Goal: Transaction & Acquisition: Purchase product/service

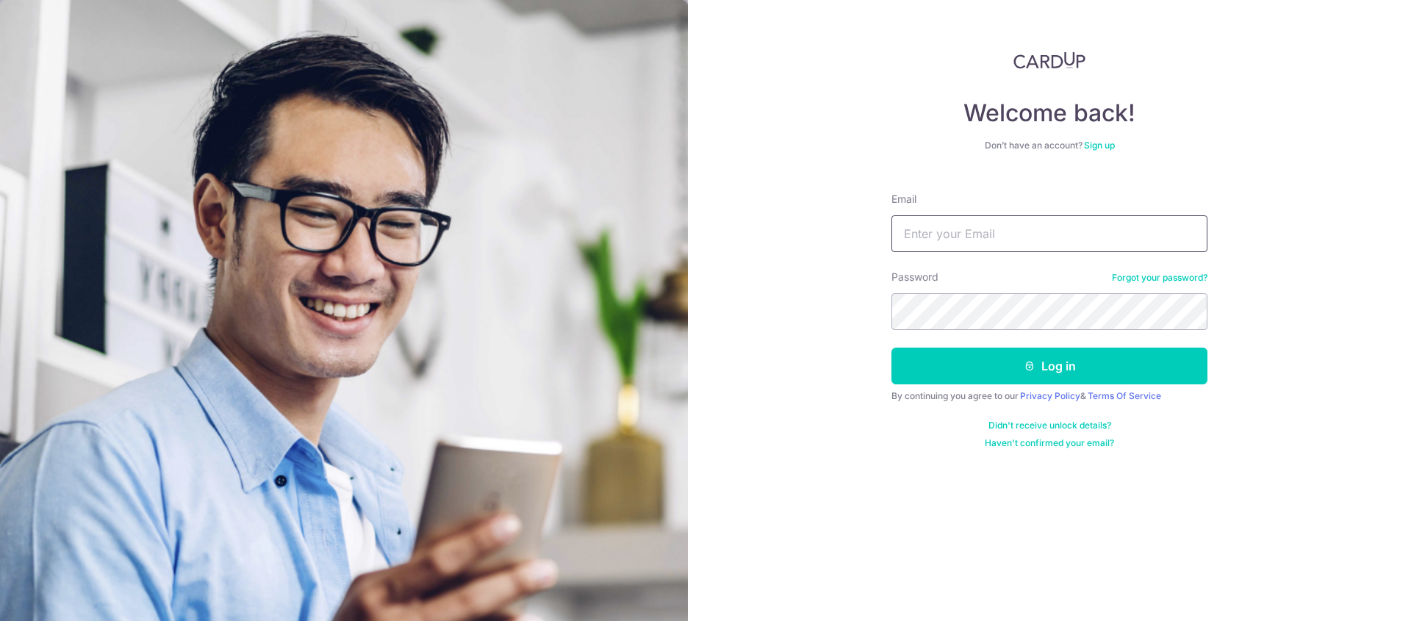
click at [1014, 236] on input "Email" at bounding box center [1049, 233] width 316 height 37
type input "joel216@hotmail.com"
click at [891, 348] on button "Log in" at bounding box center [1049, 366] width 316 height 37
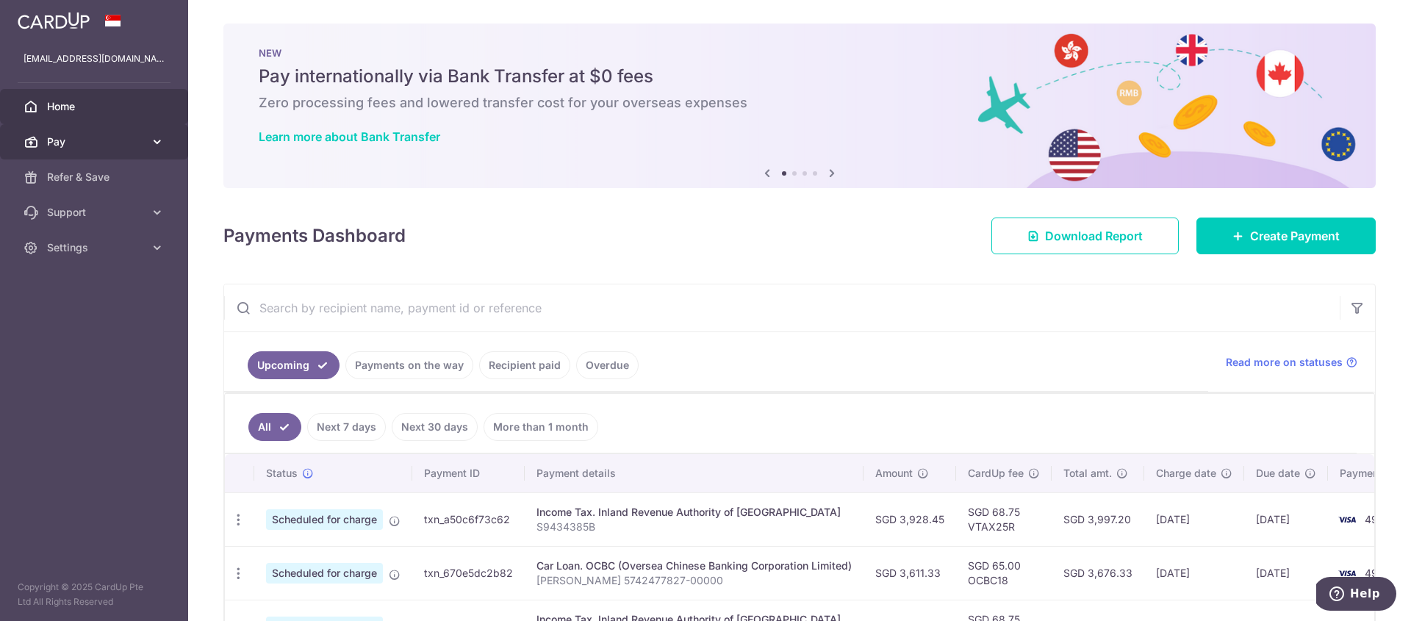
click at [100, 146] on span "Pay" at bounding box center [95, 141] width 97 height 15
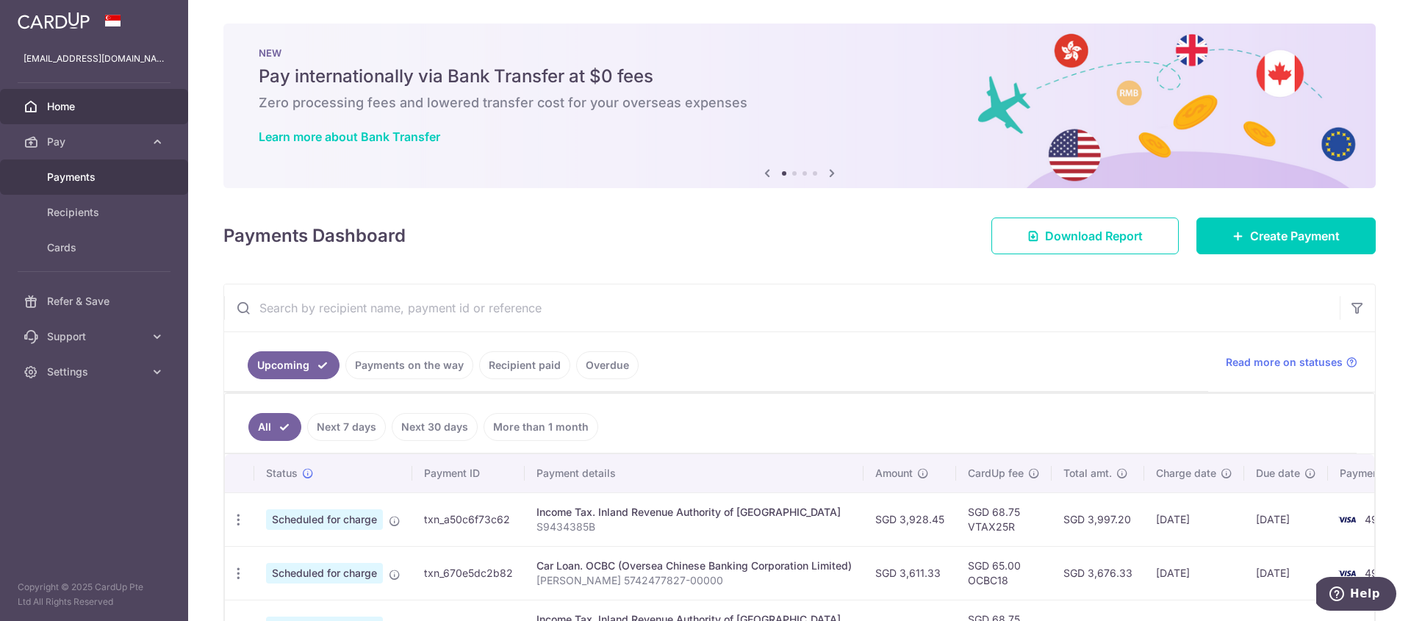
click at [87, 176] on span "Payments" at bounding box center [95, 177] width 97 height 15
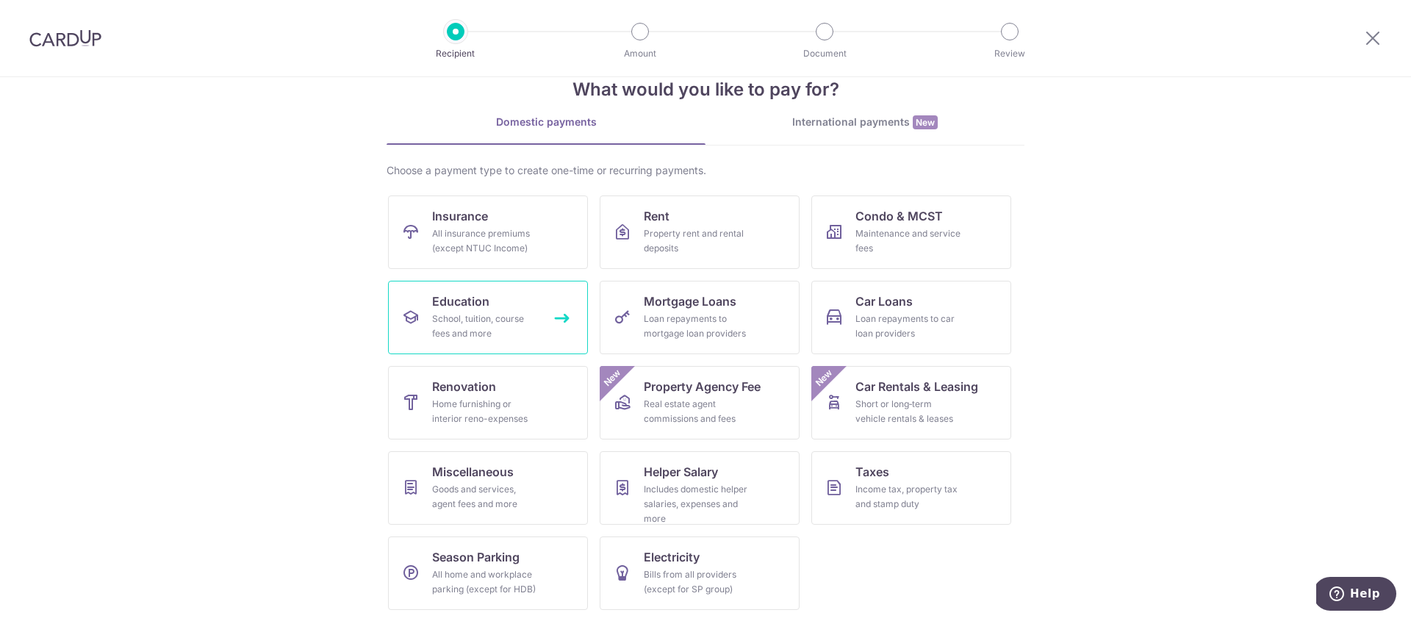
scroll to position [37, 0]
click at [871, 129] on div "International payments New" at bounding box center [864, 121] width 319 height 15
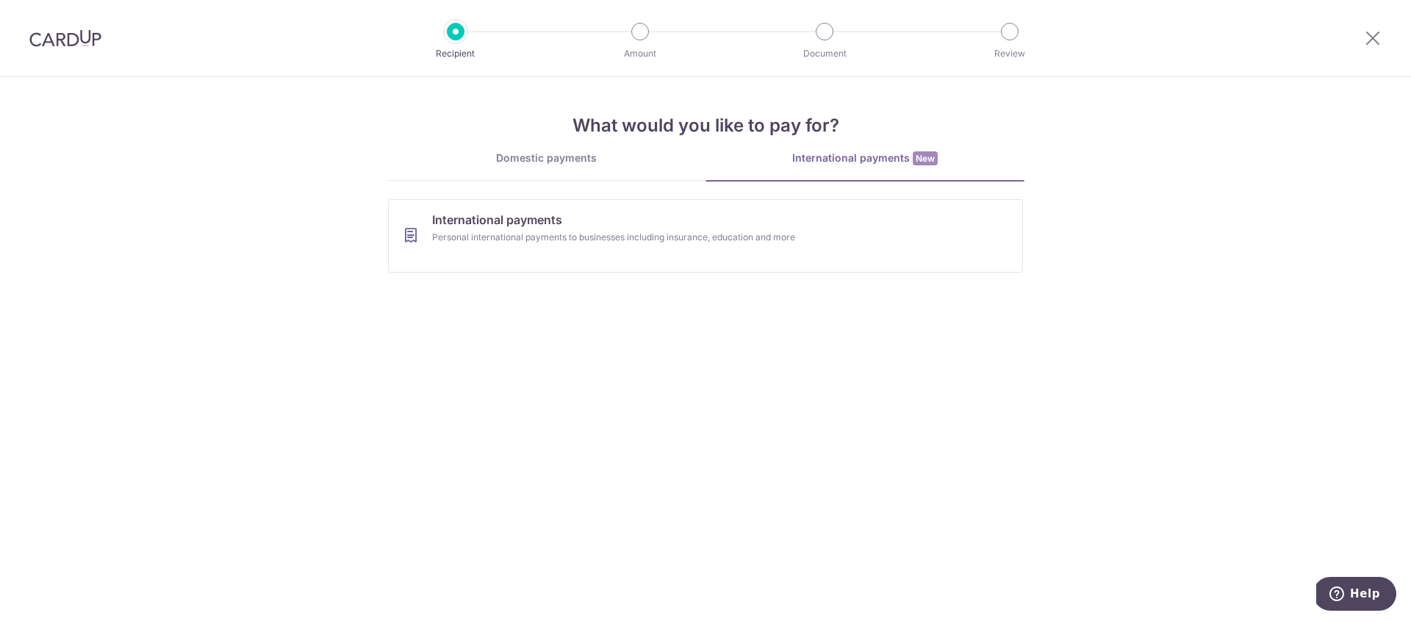
scroll to position [0, 0]
click at [603, 171] on link "Domestic payments" at bounding box center [545, 165] width 319 height 29
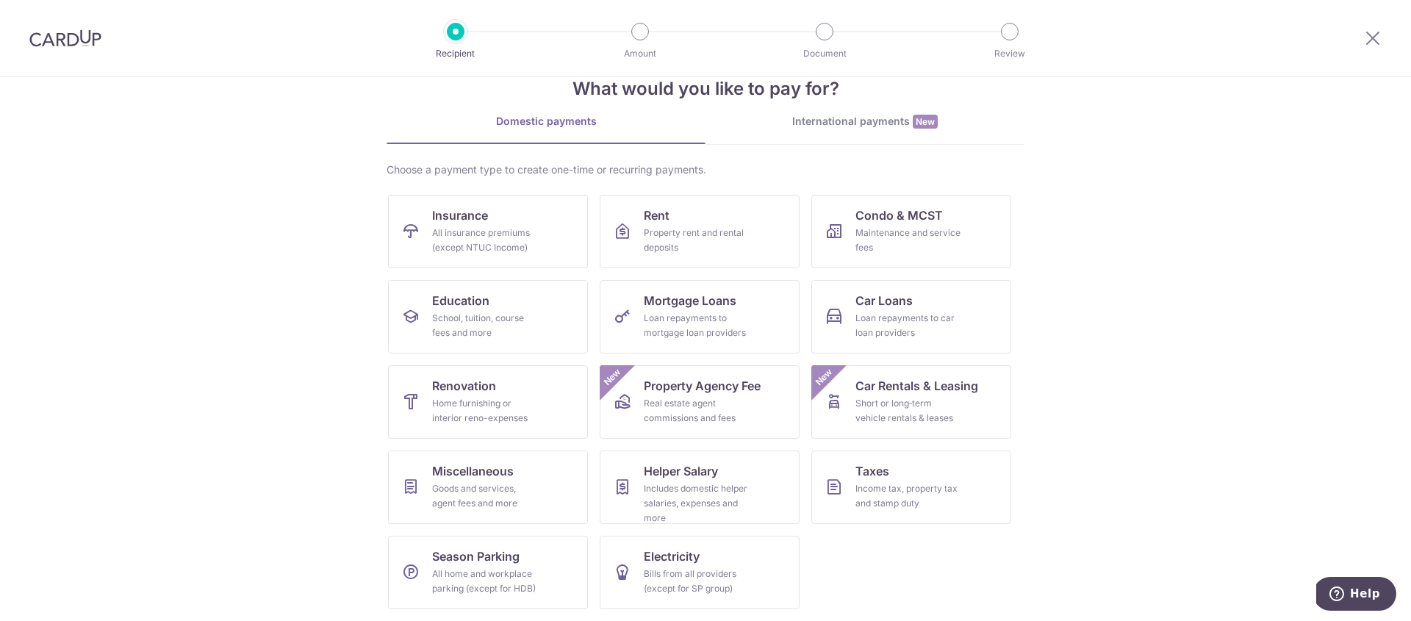
scroll to position [34, 0]
click at [550, 396] on link "Renovation Home furnishing or interior reno-expenses" at bounding box center [488, 404] width 200 height 73
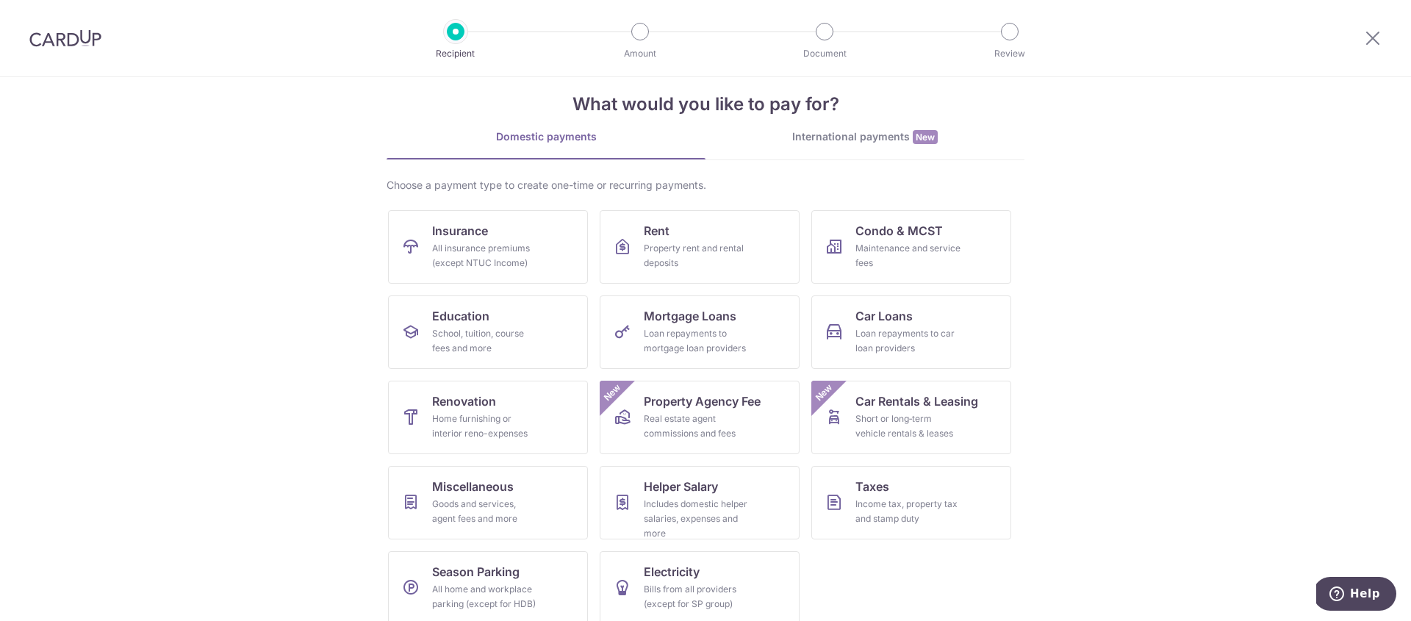
scroll to position [37, 0]
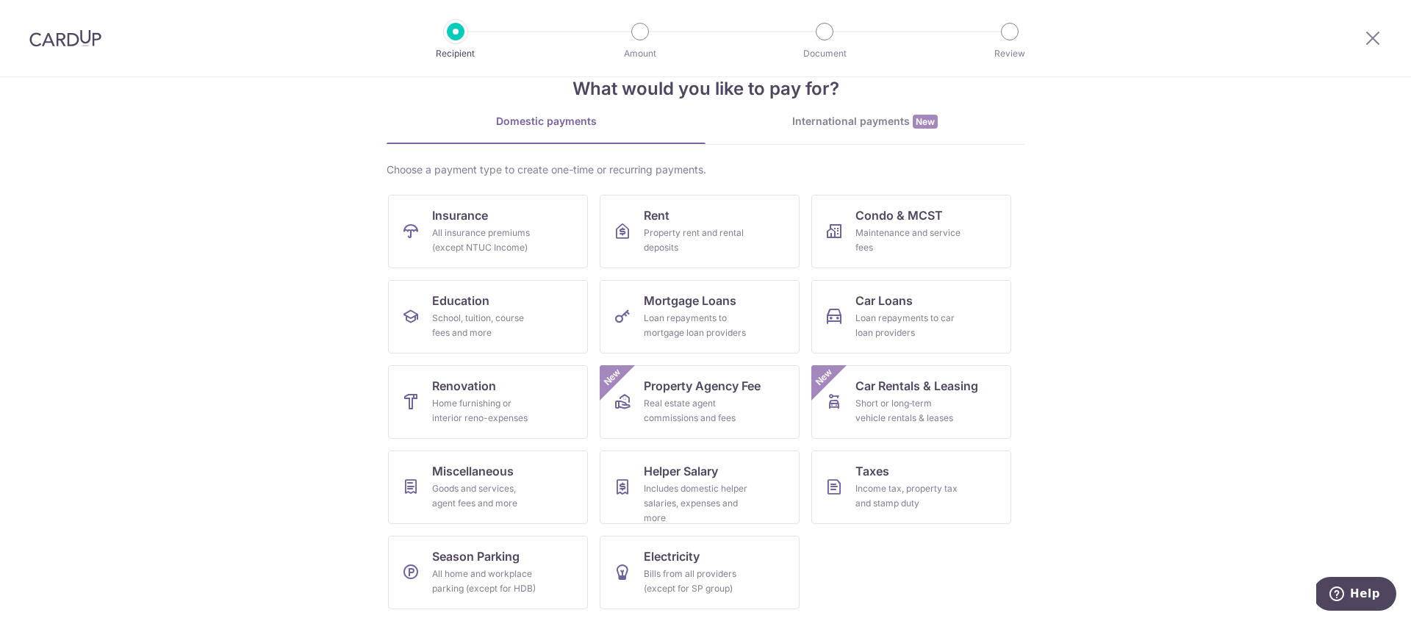
click at [65, 37] on img at bounding box center [65, 38] width 72 height 18
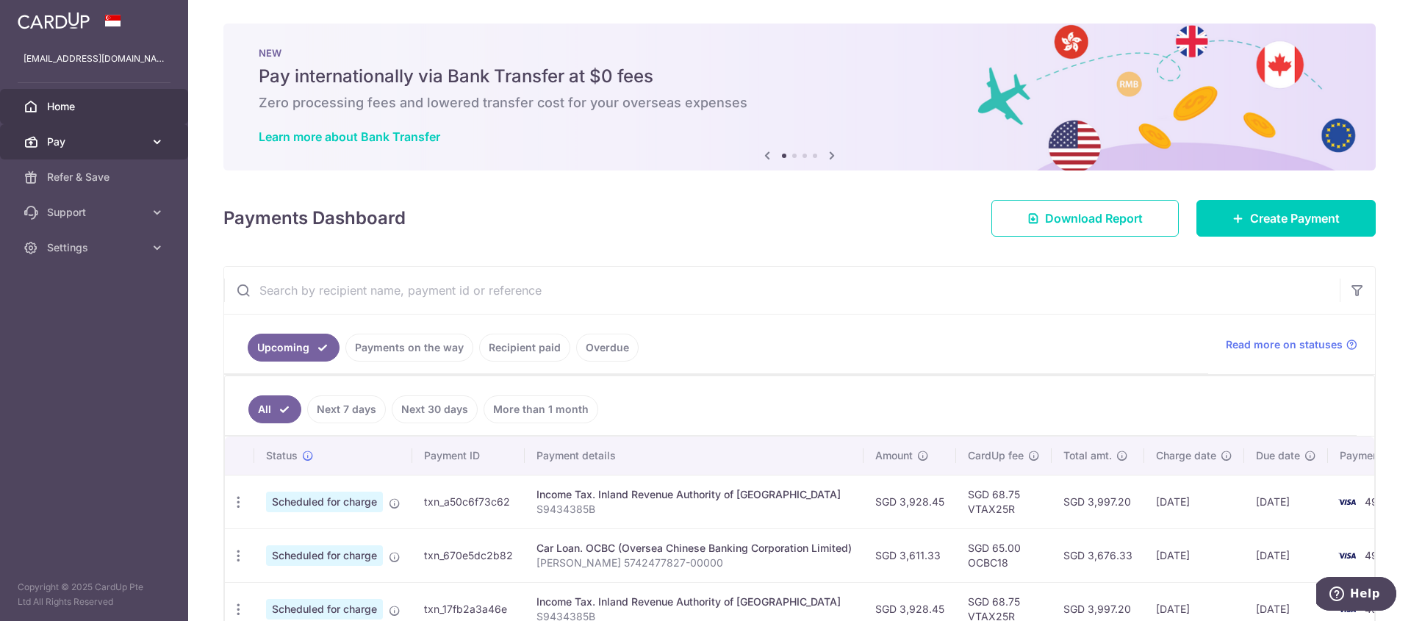
click at [156, 148] on icon at bounding box center [157, 141] width 15 height 15
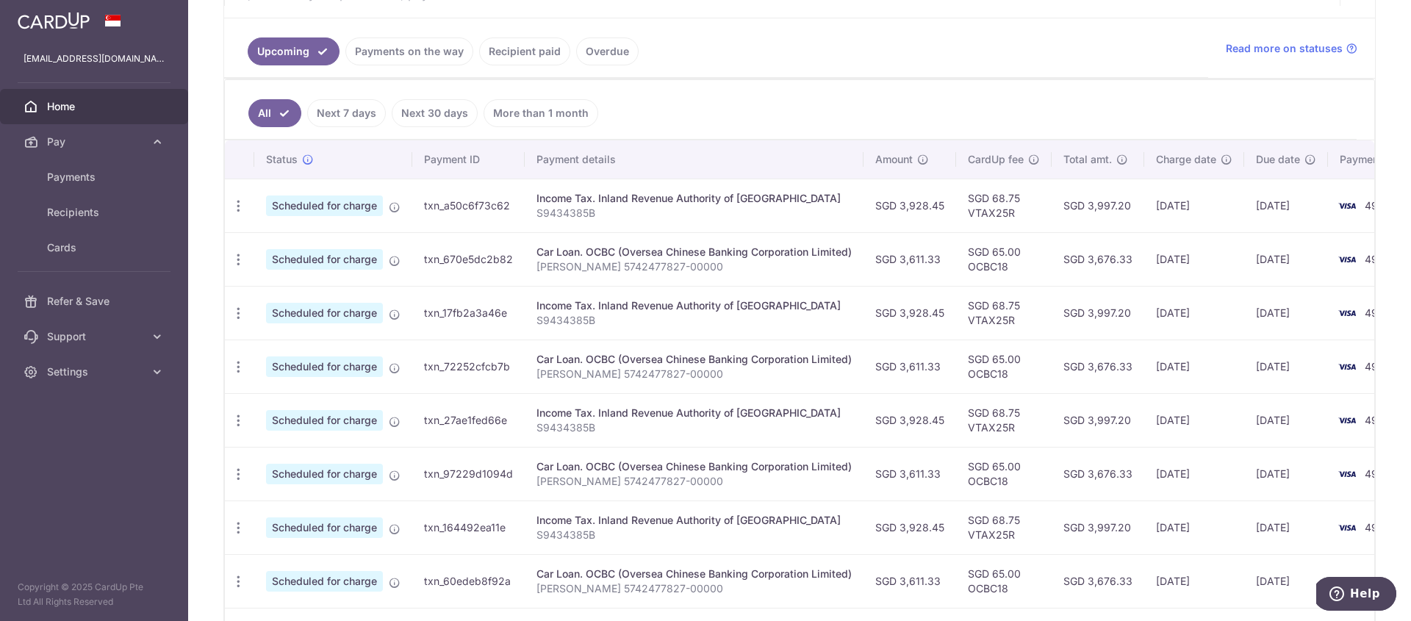
scroll to position [320, 0]
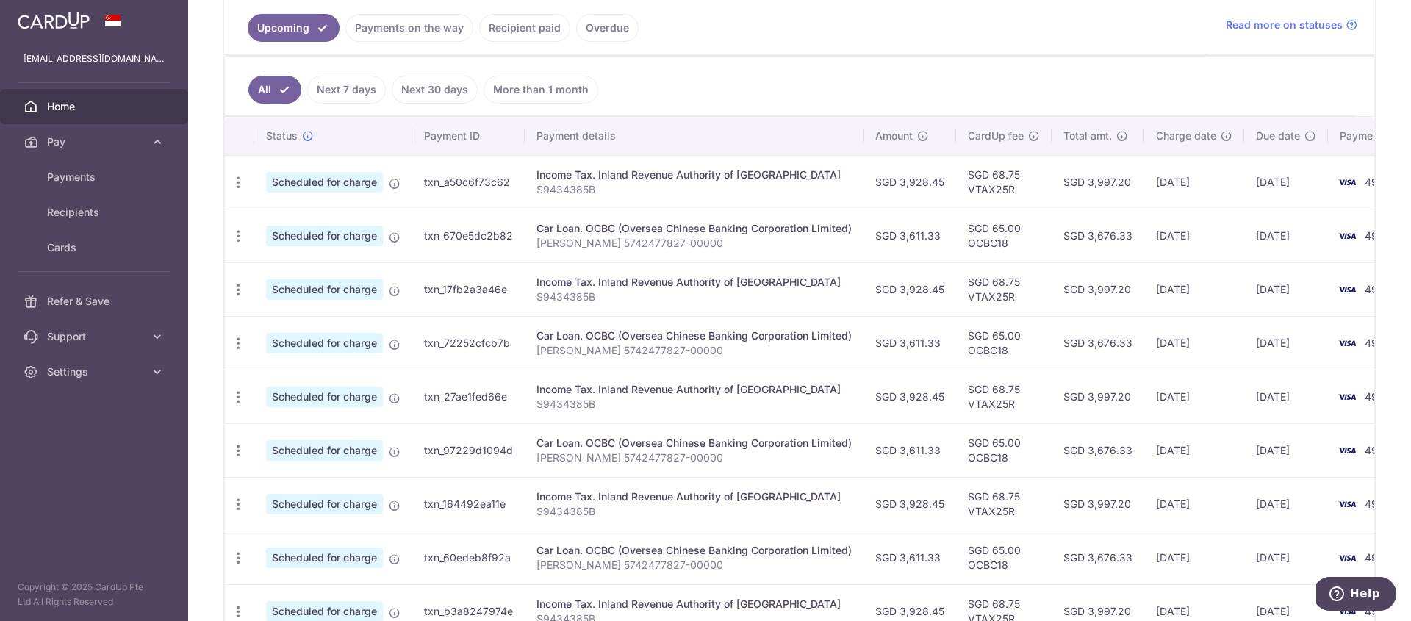
click at [345, 98] on link "Next 7 days" at bounding box center [346, 90] width 79 height 28
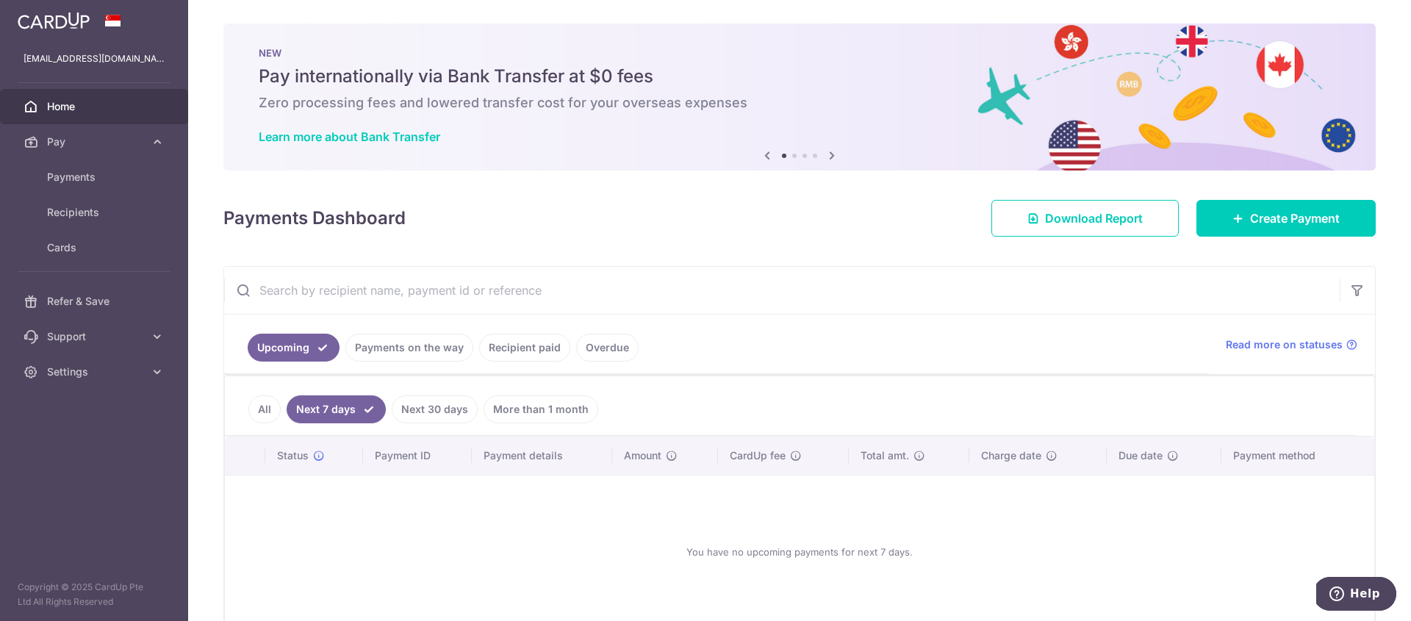
click at [442, 409] on link "Next 30 days" at bounding box center [435, 409] width 86 height 28
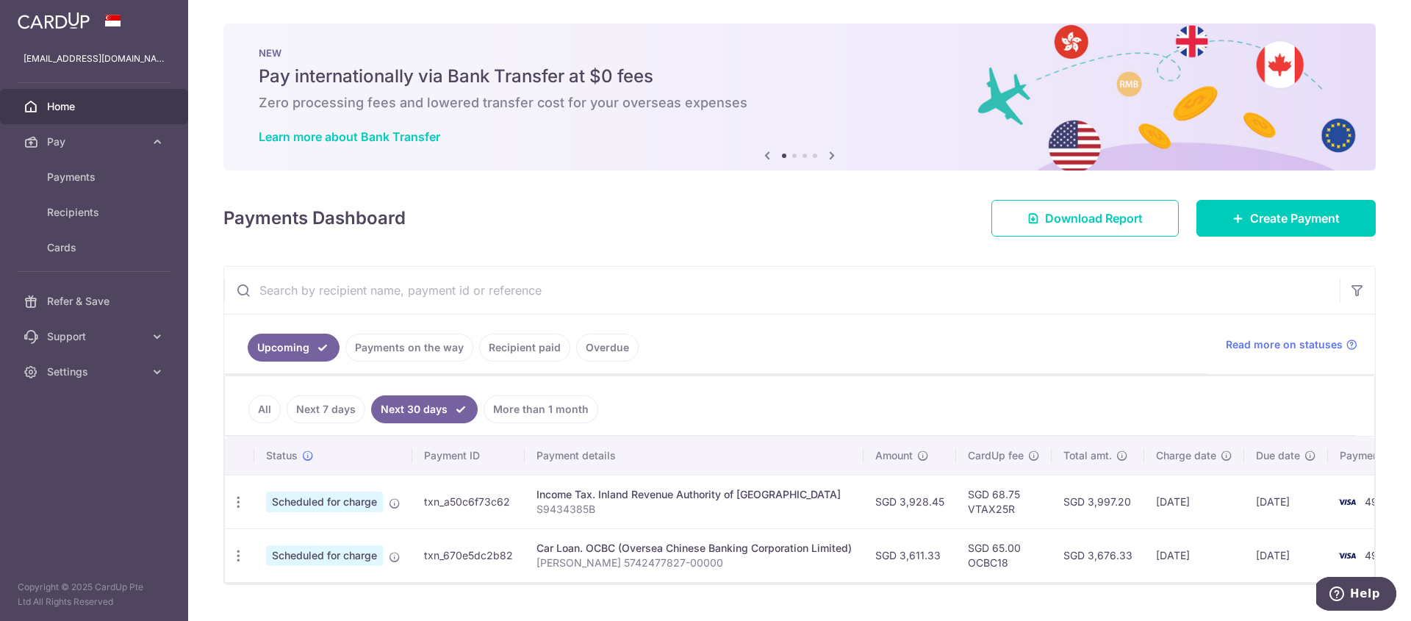
click at [601, 348] on link "Overdue" at bounding box center [607, 348] width 62 height 28
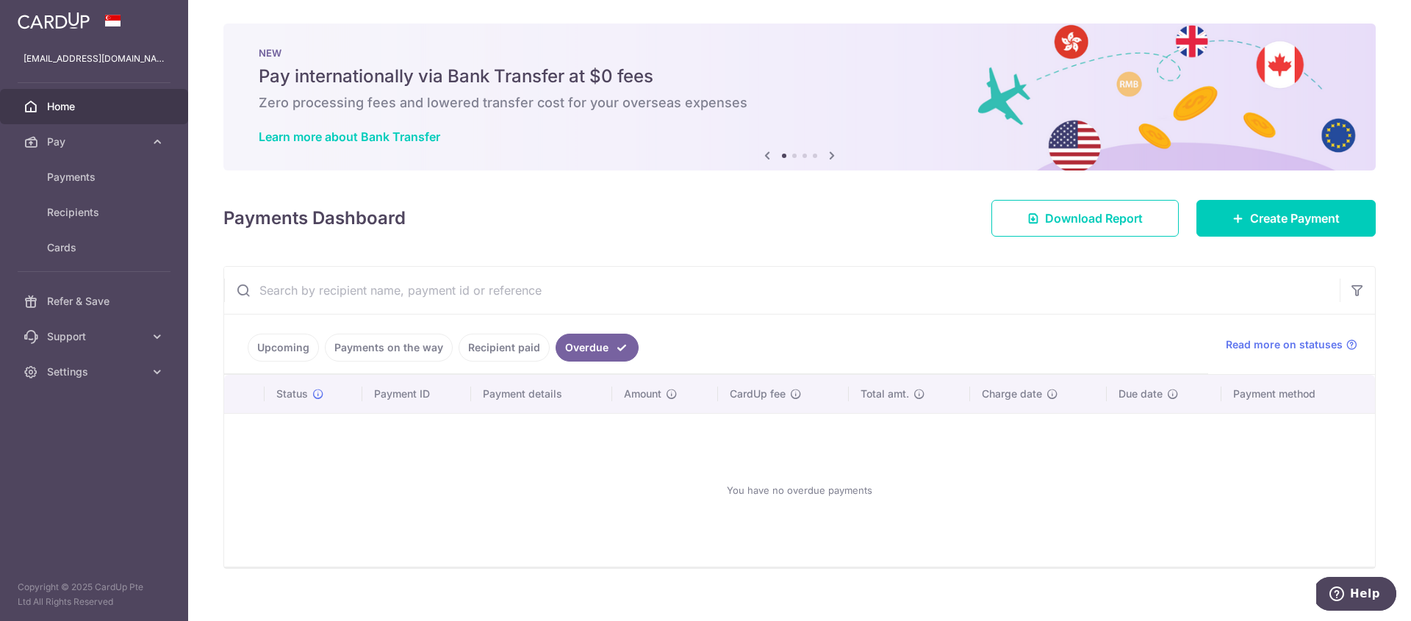
click at [515, 350] on link "Recipient paid" at bounding box center [503, 348] width 91 height 28
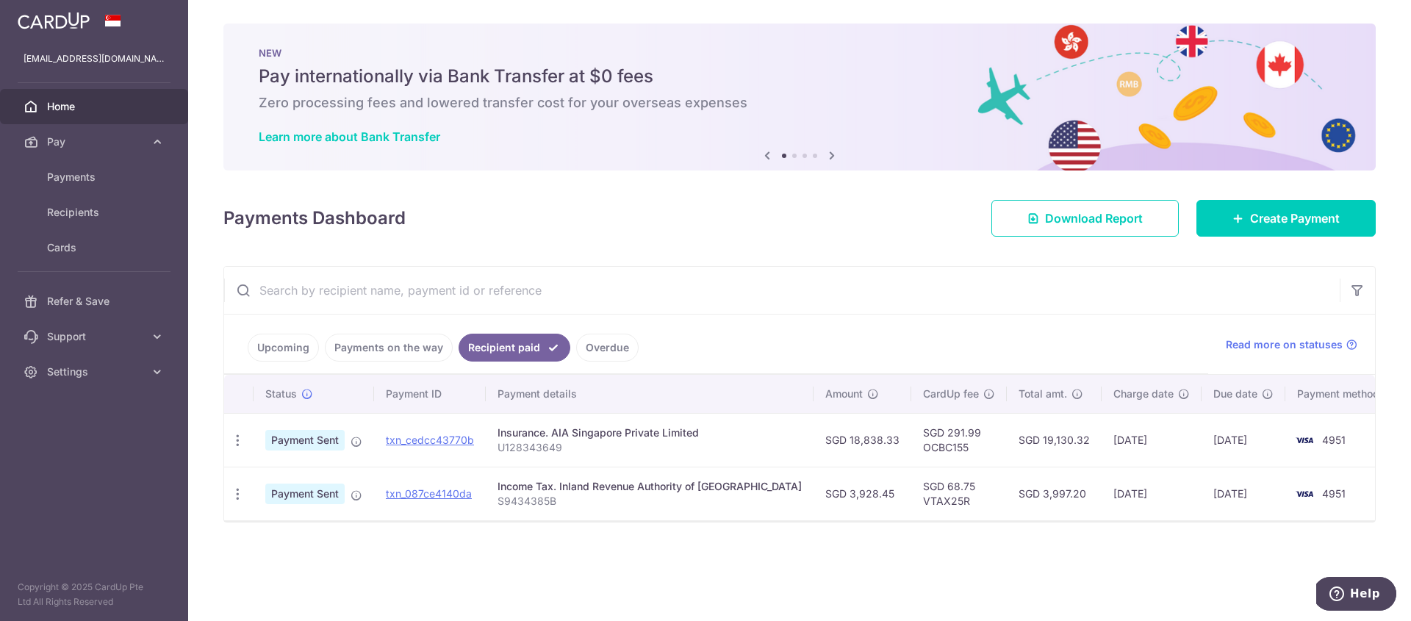
click at [411, 346] on link "Payments on the way" at bounding box center [389, 348] width 128 height 28
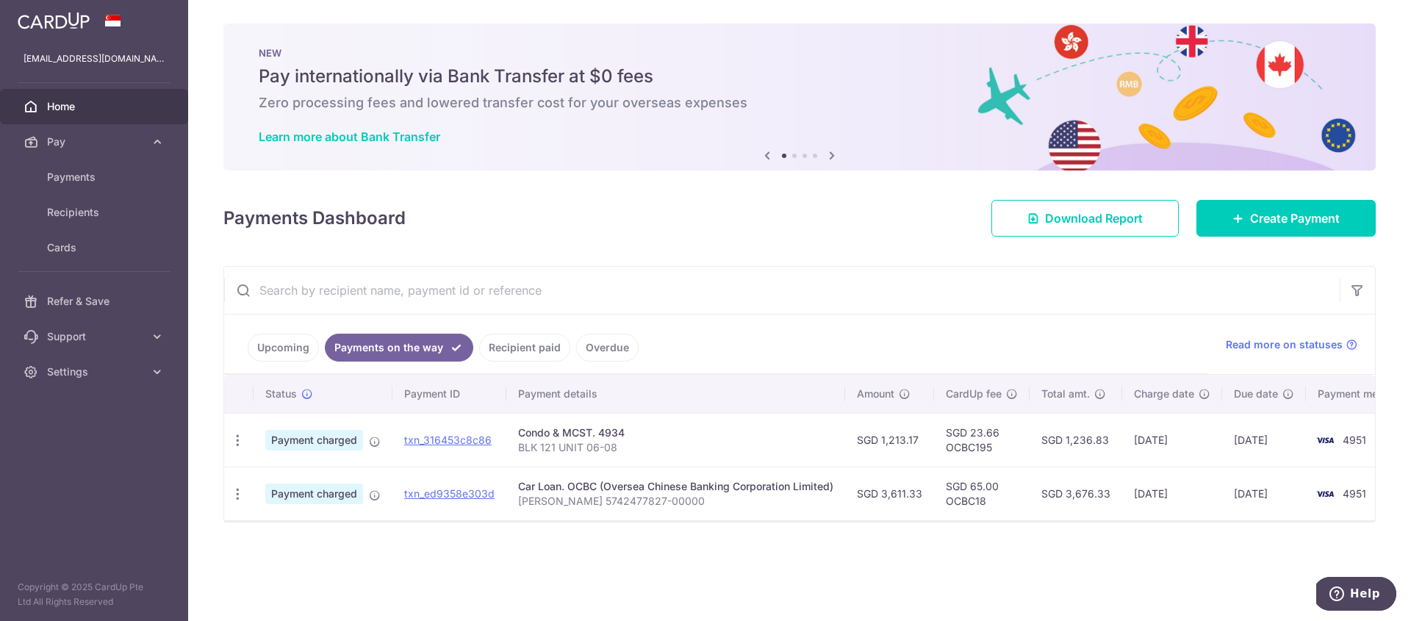
click at [298, 348] on link "Upcoming" at bounding box center [283, 348] width 71 height 28
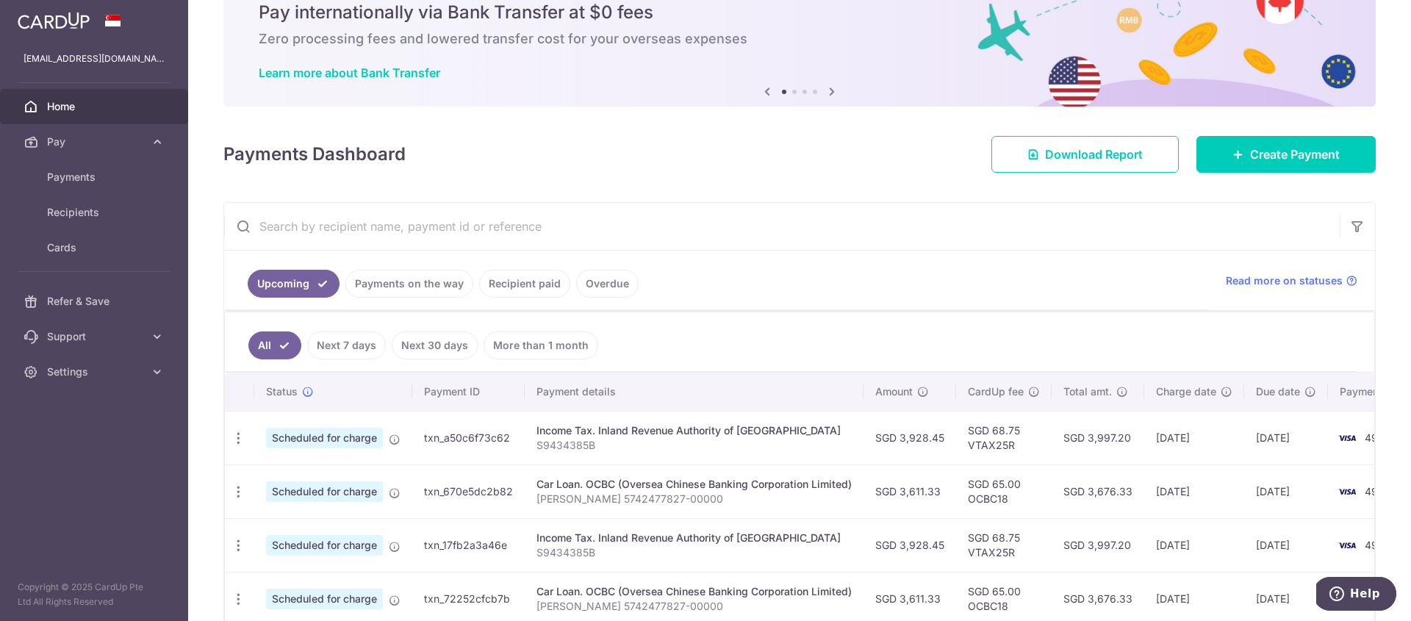
scroll to position [135, 0]
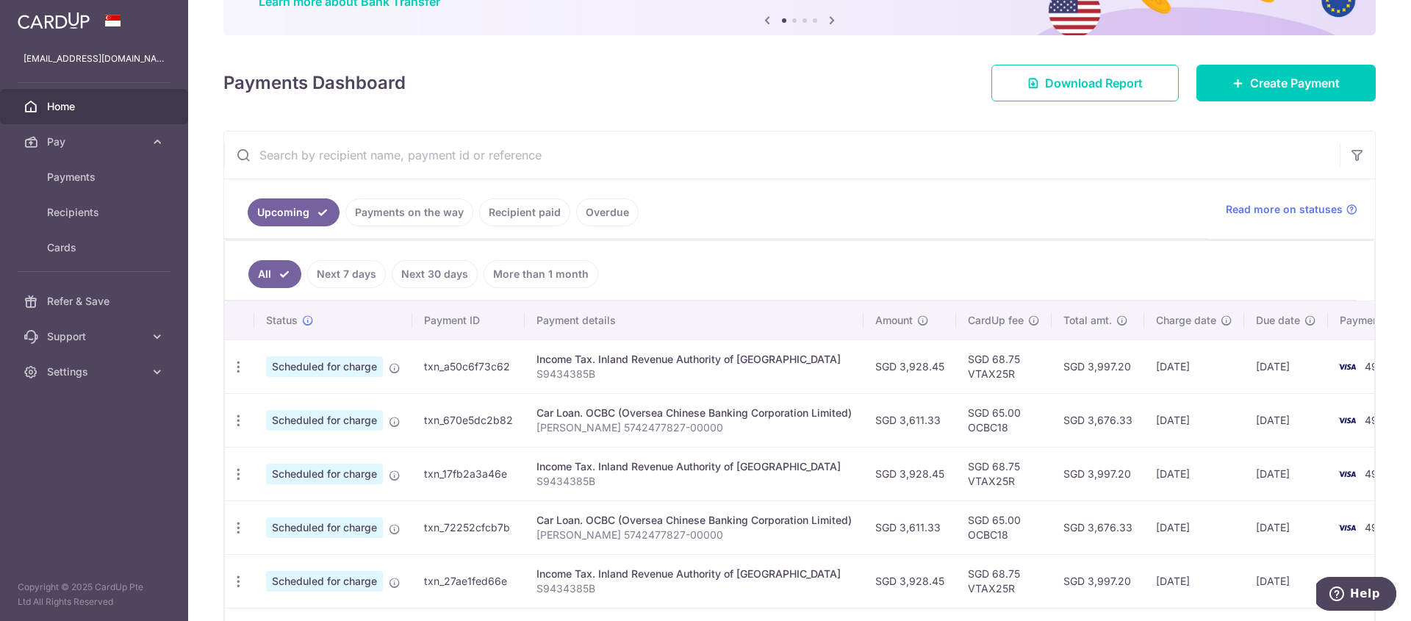
click at [381, 217] on link "Payments on the way" at bounding box center [409, 212] width 128 height 28
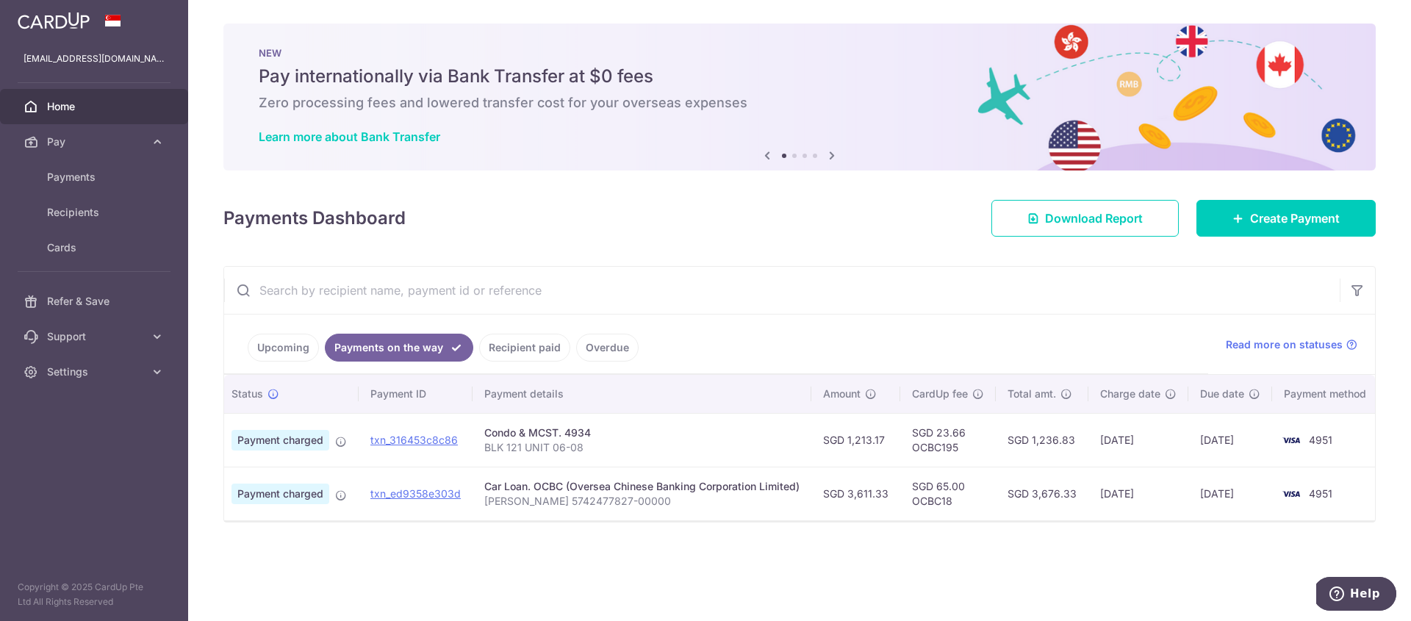
scroll to position [0, 0]
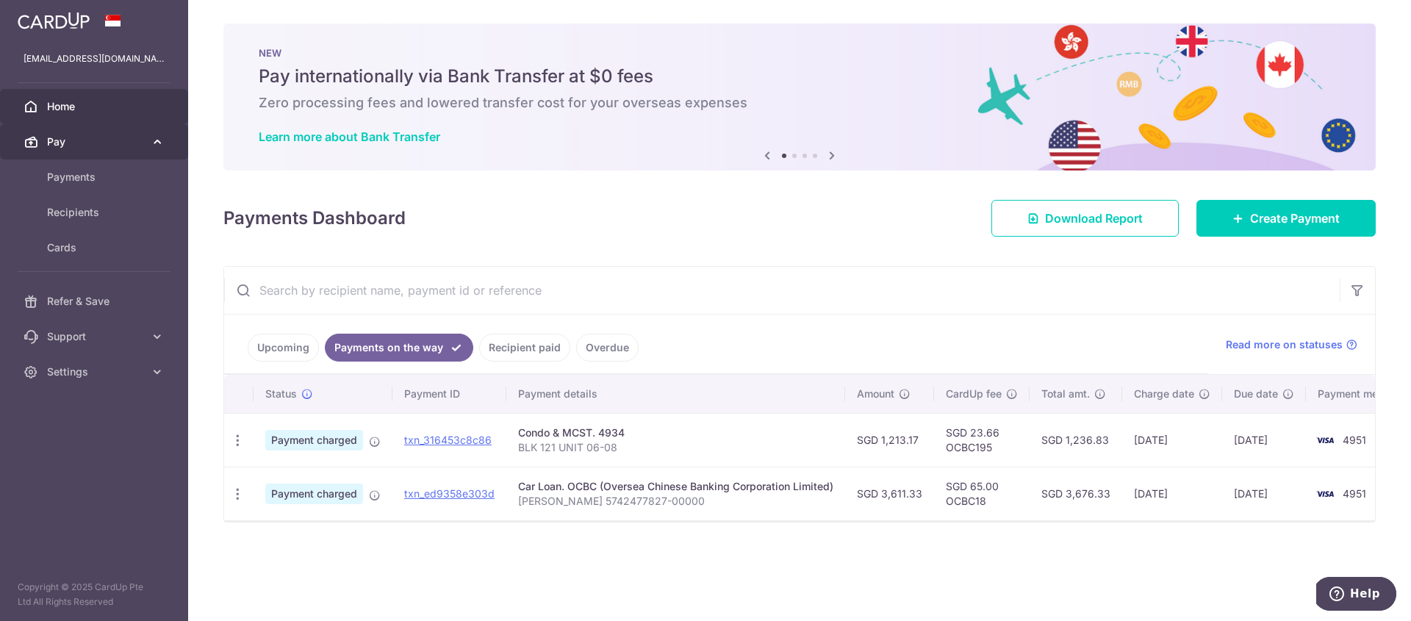
click at [85, 153] on link "Pay" at bounding box center [94, 141] width 188 height 35
click at [113, 143] on span "Pay" at bounding box center [95, 141] width 97 height 15
click at [85, 149] on link "Pay" at bounding box center [94, 141] width 188 height 35
click at [87, 149] on link "Pay" at bounding box center [94, 141] width 188 height 35
click at [90, 173] on span "Payments" at bounding box center [95, 177] width 97 height 15
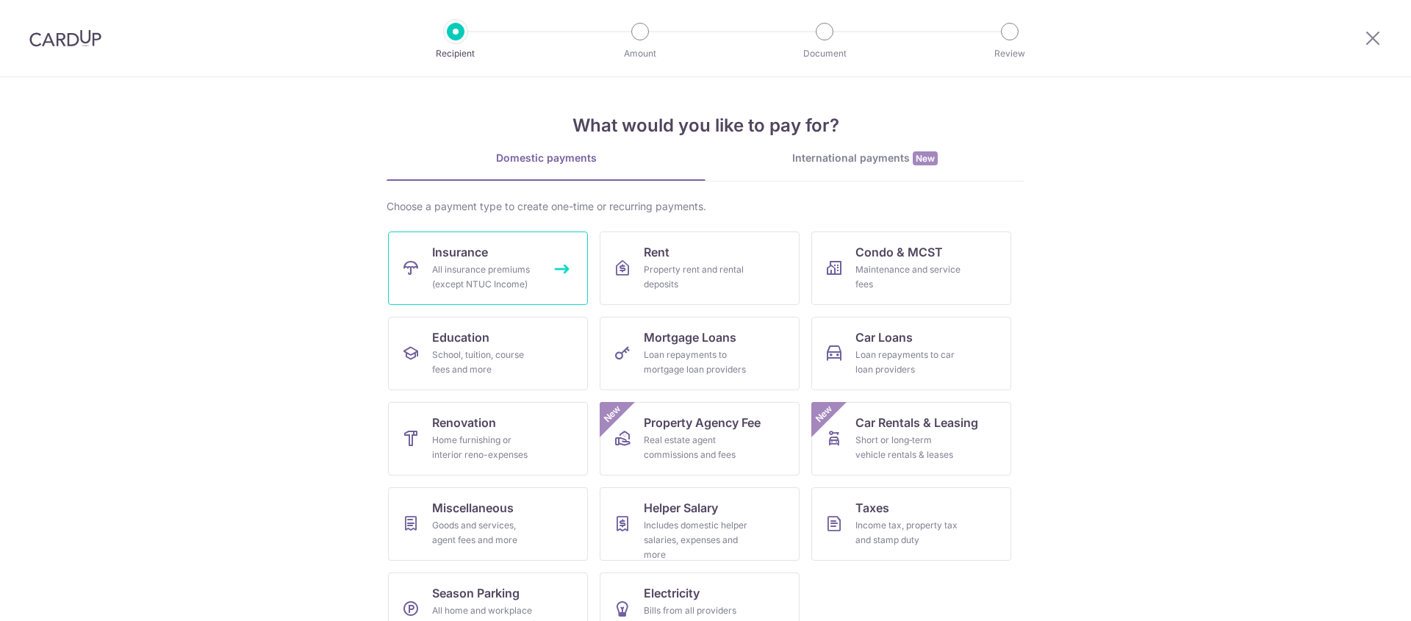
click at [463, 259] on span "Insurance" at bounding box center [460, 252] width 56 height 18
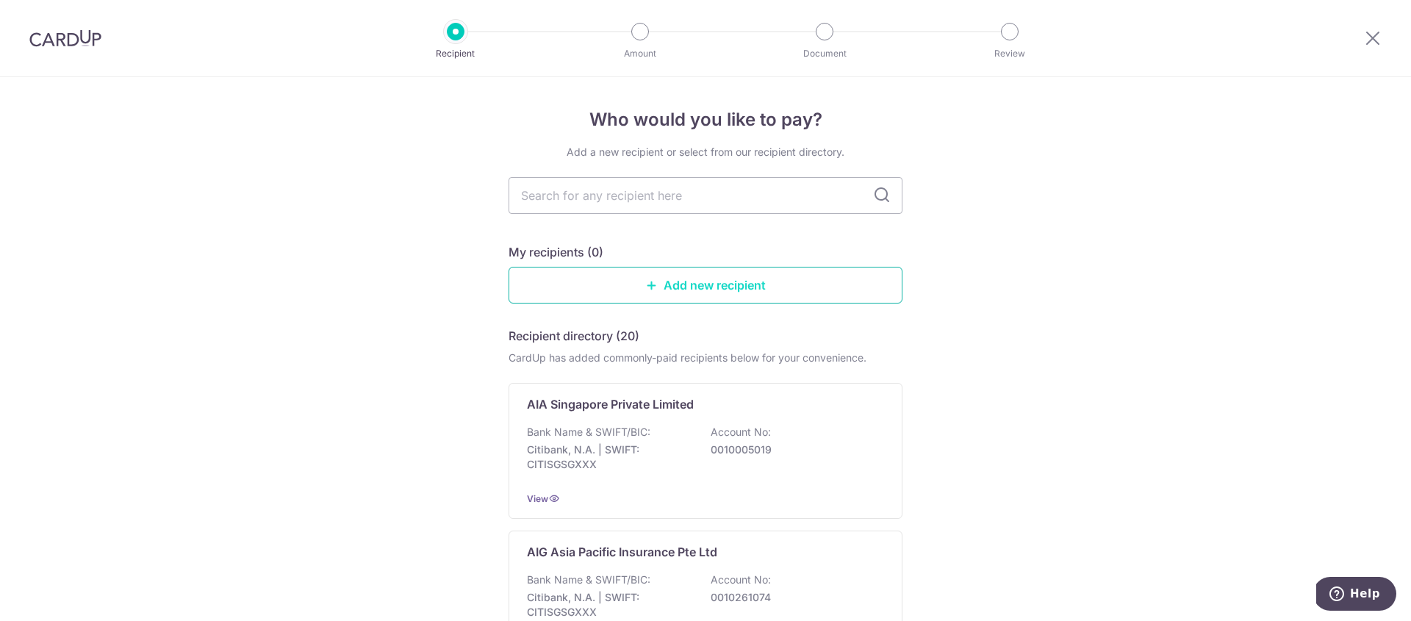
scroll to position [26, 0]
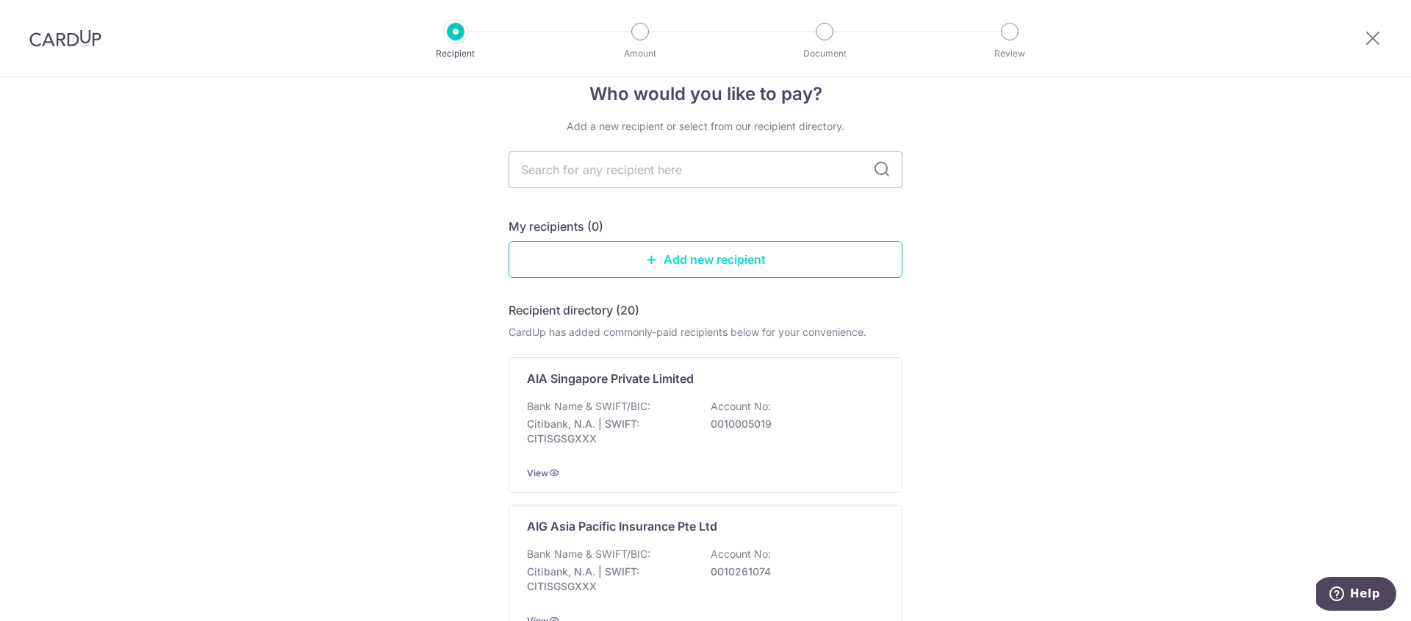
click at [816, 270] on link "Add new recipient" at bounding box center [705, 259] width 394 height 37
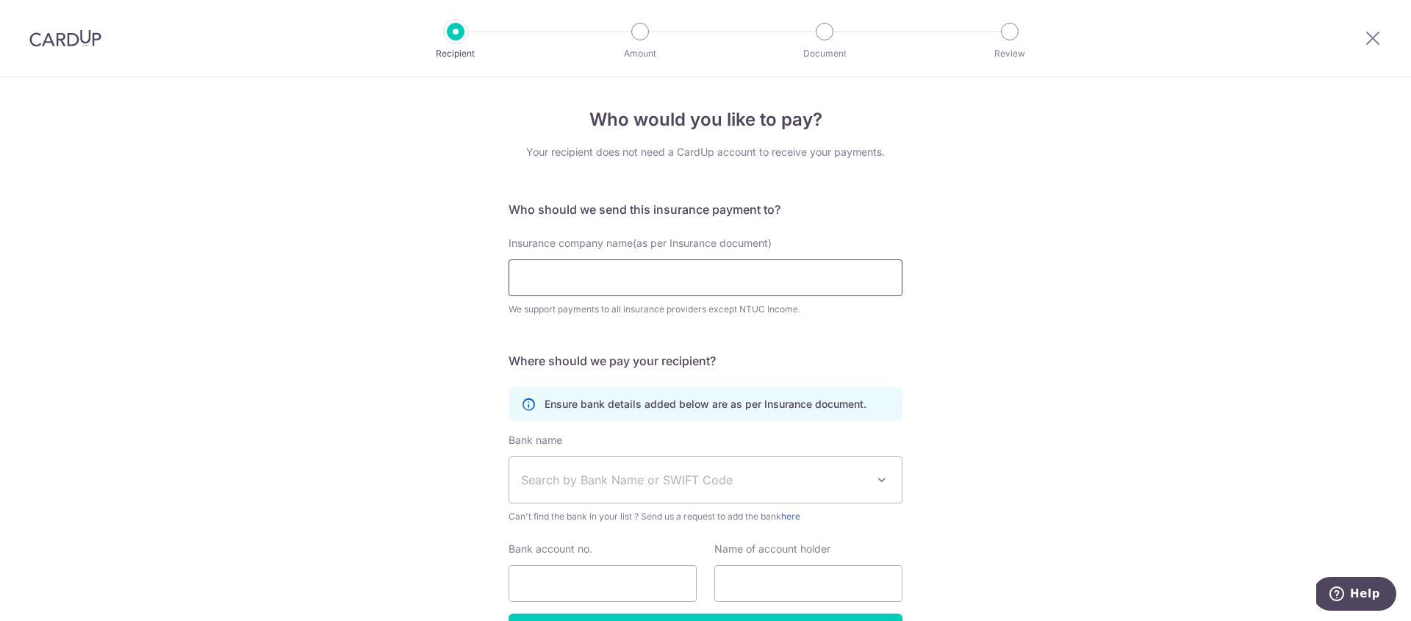
click at [882, 286] on input "Insurance company name(as per Insurance document)" at bounding box center [705, 277] width 394 height 37
type input "p"
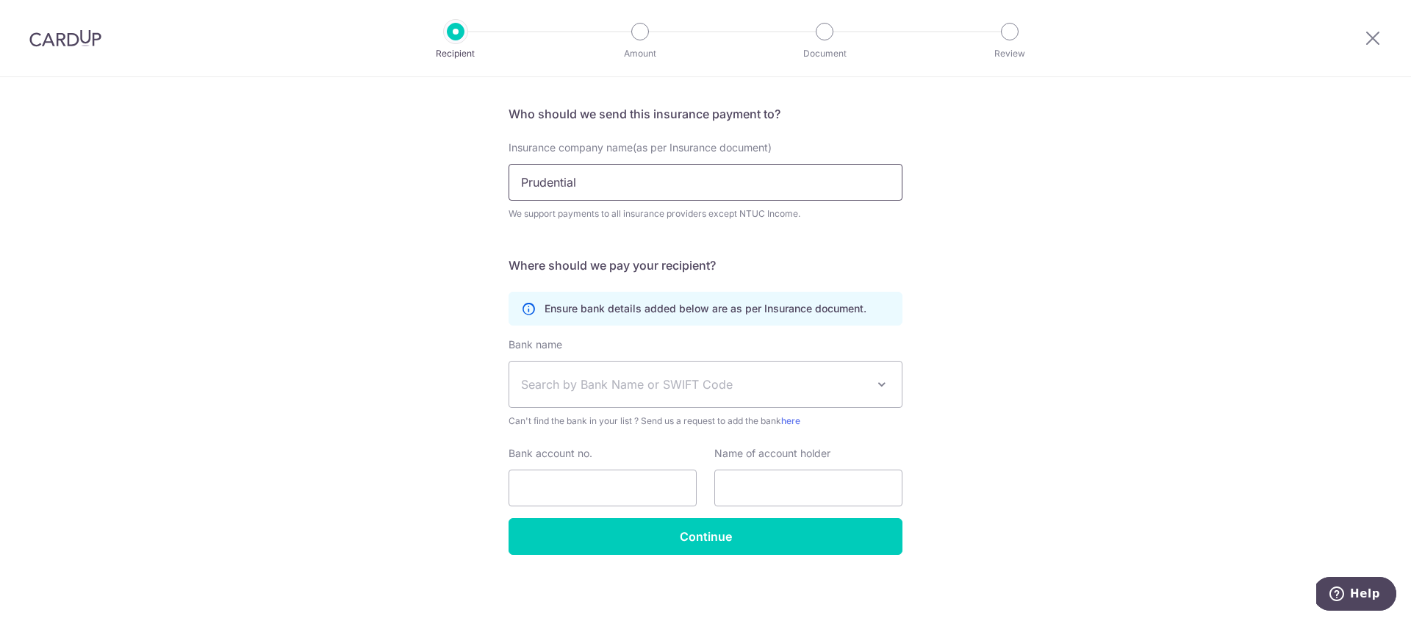
scroll to position [98, 0]
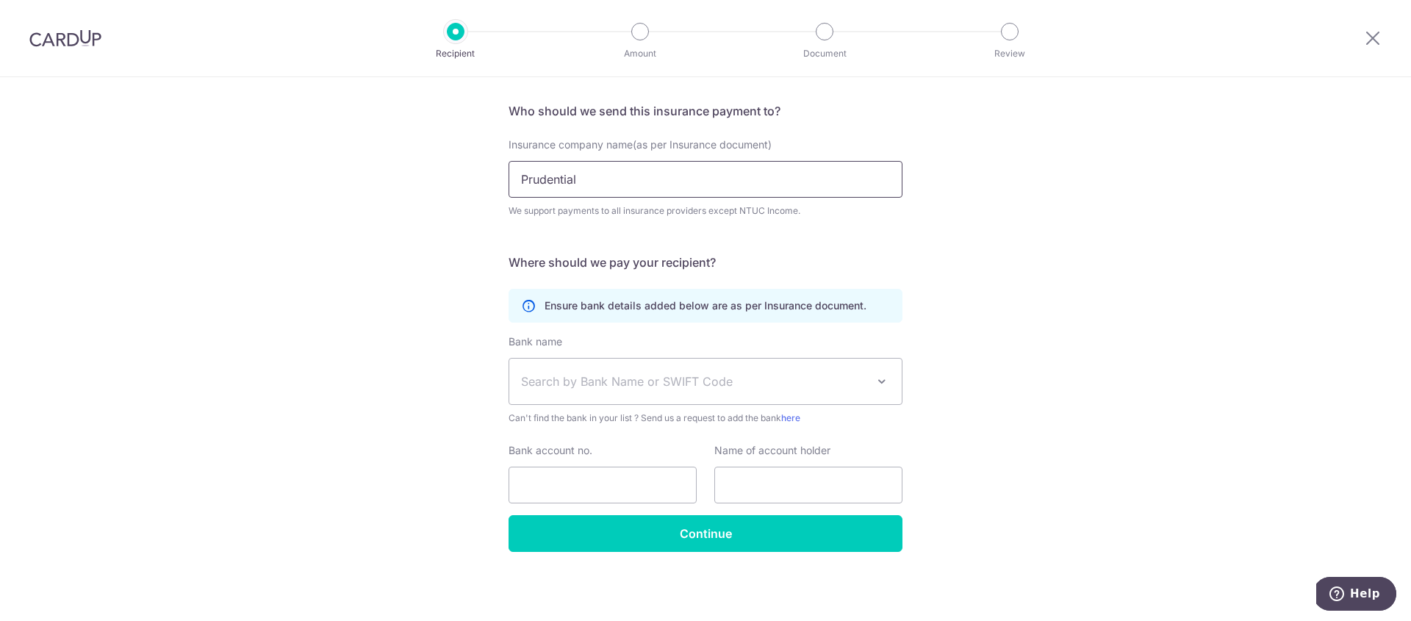
type input "Prudential"
click at [1034, 338] on div "Who would you like to pay? Your recipient does not need a CardUp account to rec…" at bounding box center [705, 300] width 1411 height 642
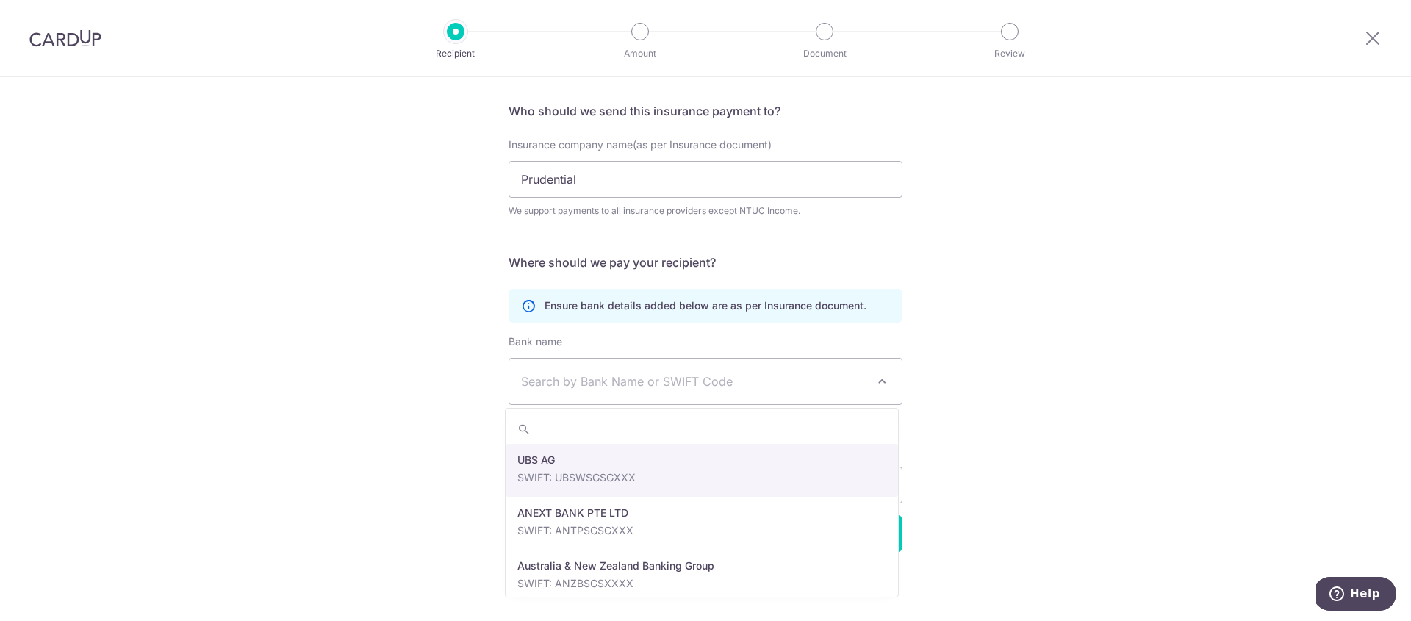
click at [821, 395] on span "Search by Bank Name or SWIFT Code" at bounding box center [705, 382] width 392 height 46
click at [935, 380] on div "Who would you like to pay? Your recipient does not need a CardUp account to rec…" at bounding box center [705, 300] width 1411 height 642
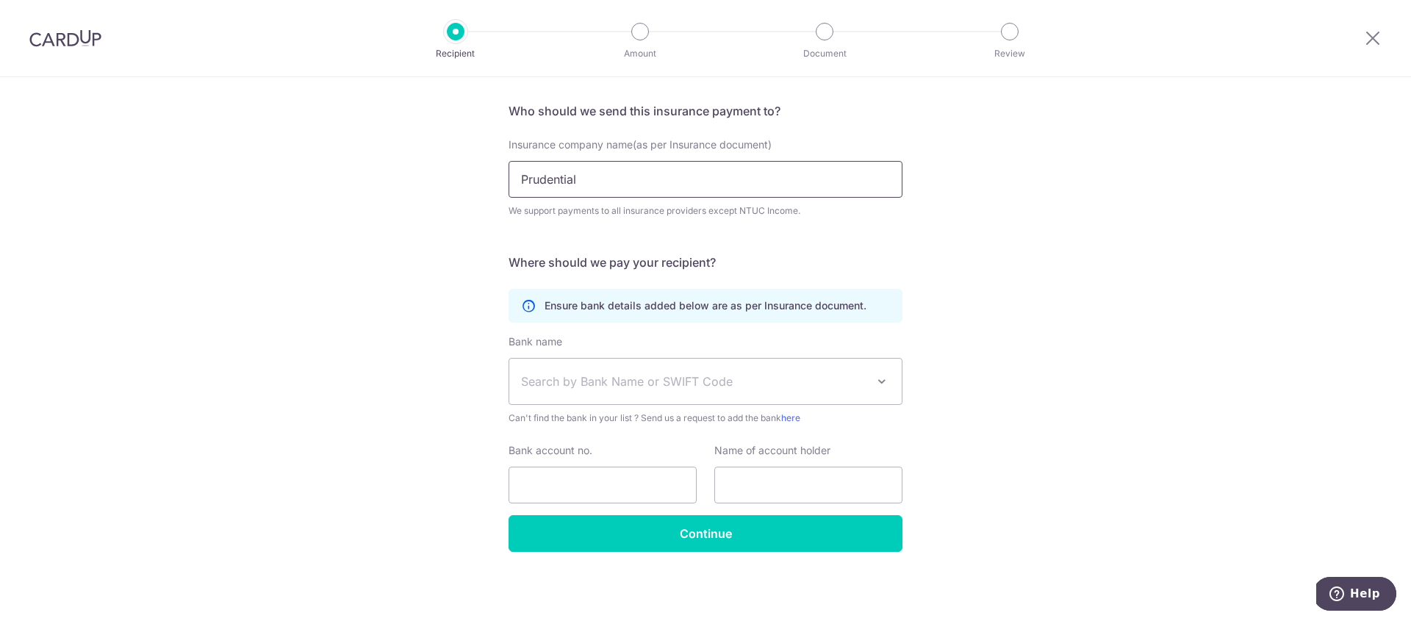
click at [743, 177] on input "Prudential" at bounding box center [705, 179] width 394 height 37
click at [77, 46] on img at bounding box center [65, 38] width 72 height 18
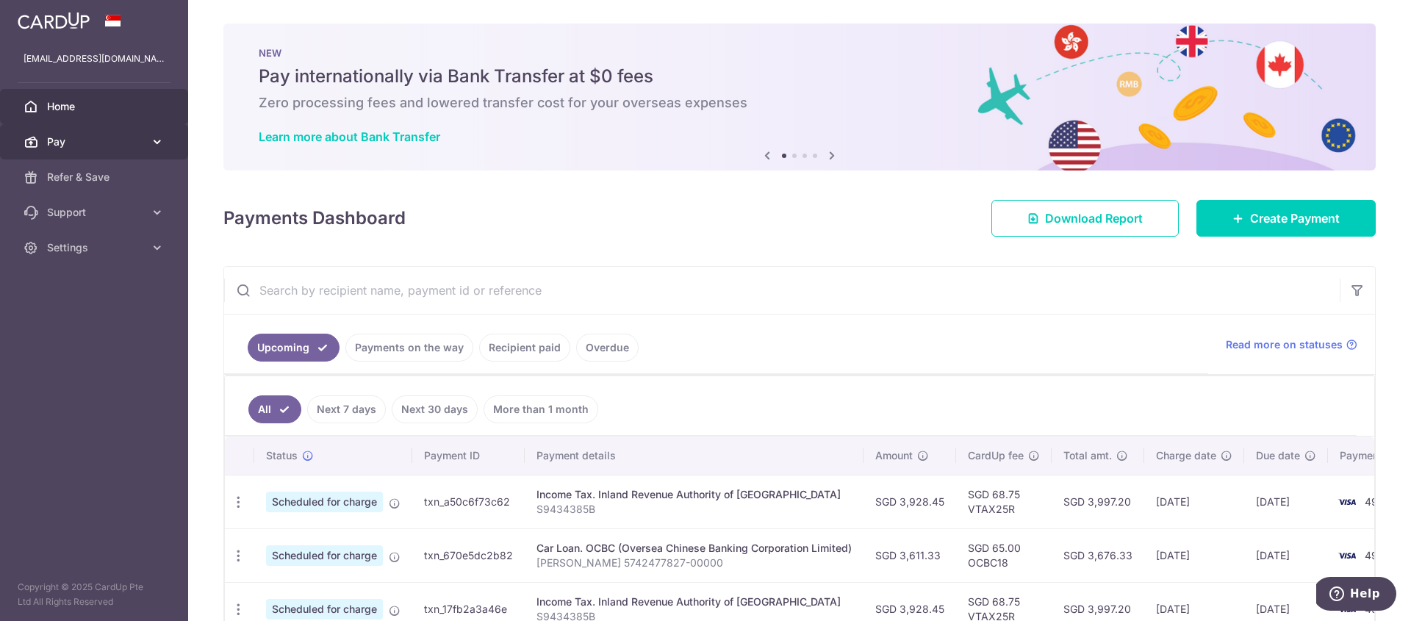
click at [101, 145] on span "Pay" at bounding box center [95, 141] width 97 height 15
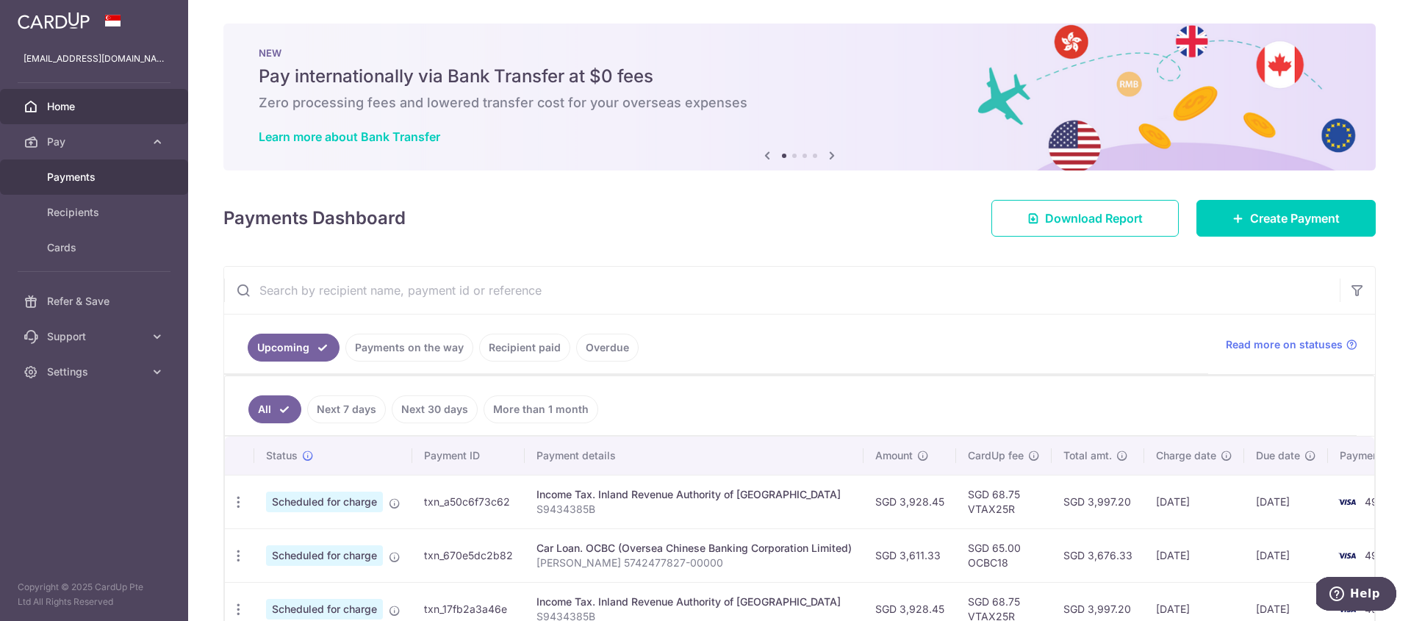
click at [113, 178] on span "Payments" at bounding box center [95, 177] width 97 height 15
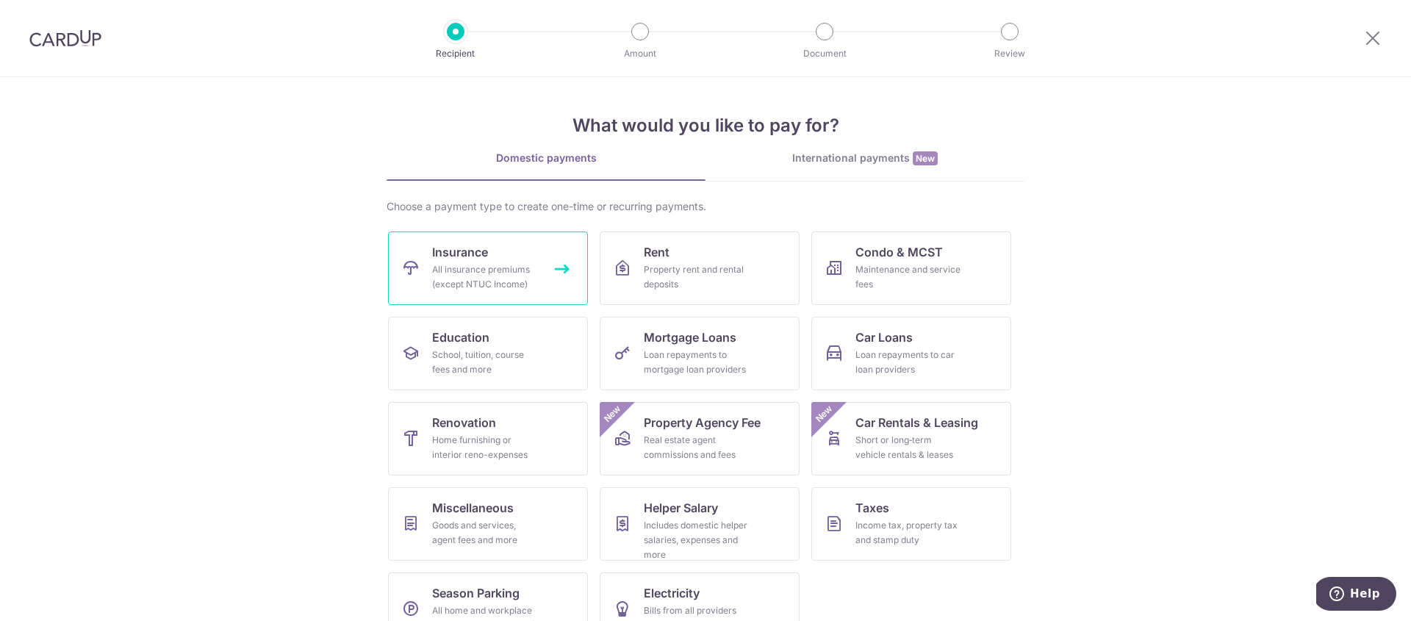
click at [498, 268] on div "All insurance premiums (except NTUC Income)" at bounding box center [485, 276] width 106 height 29
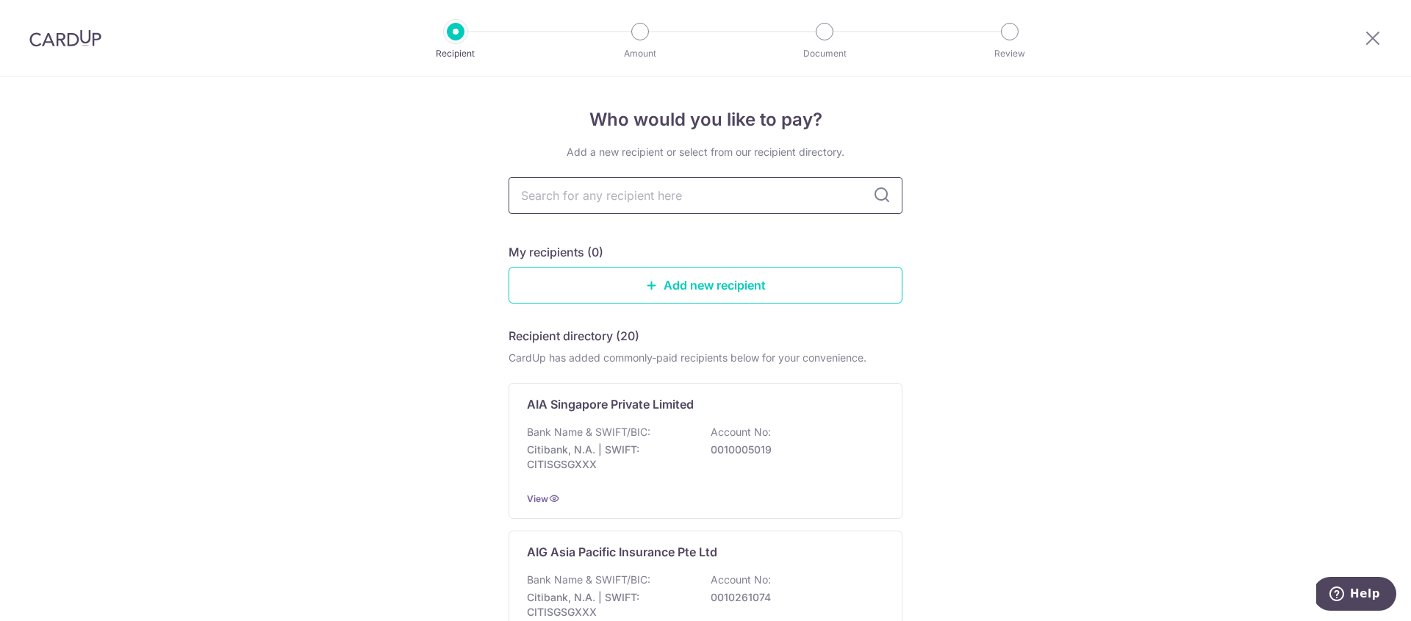
click at [706, 197] on input "text" at bounding box center [705, 195] width 394 height 37
click at [702, 428] on div "Bank Name & SWIFT/BIC: Citibank, N.A. | SWIFT: CITISGSGXXX Account No: 00100050…" at bounding box center [705, 452] width 357 height 54
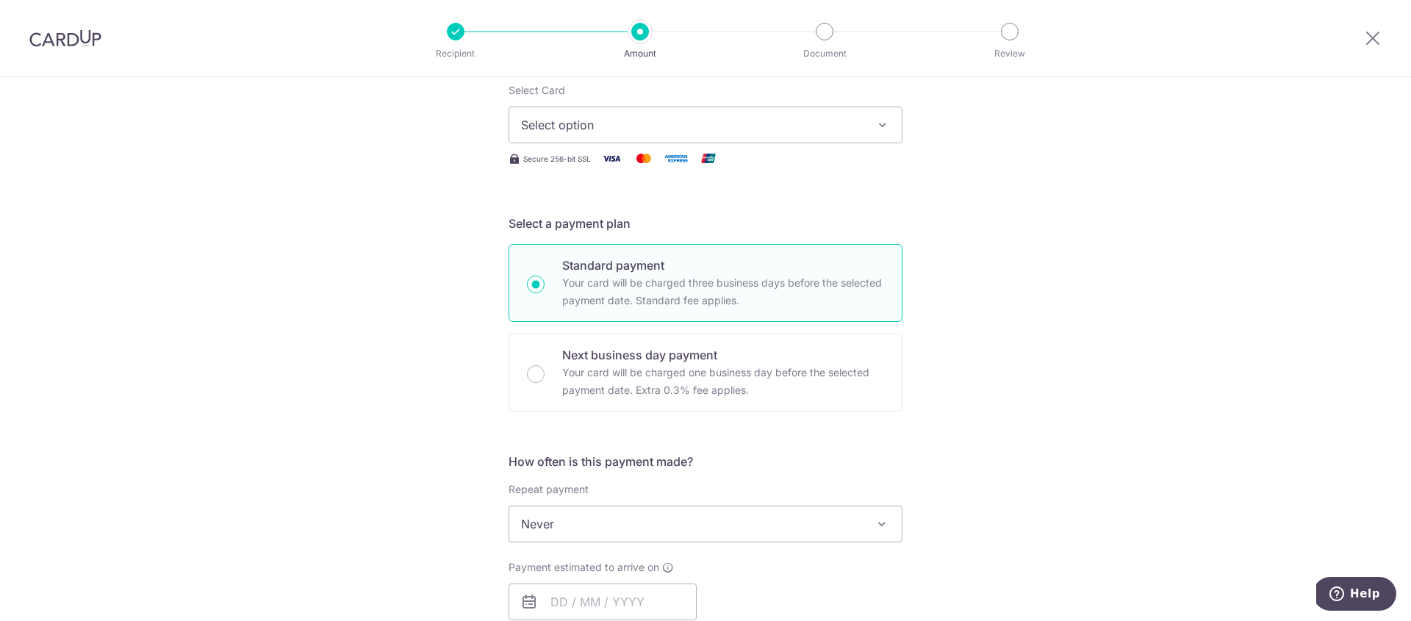
scroll to position [36, 0]
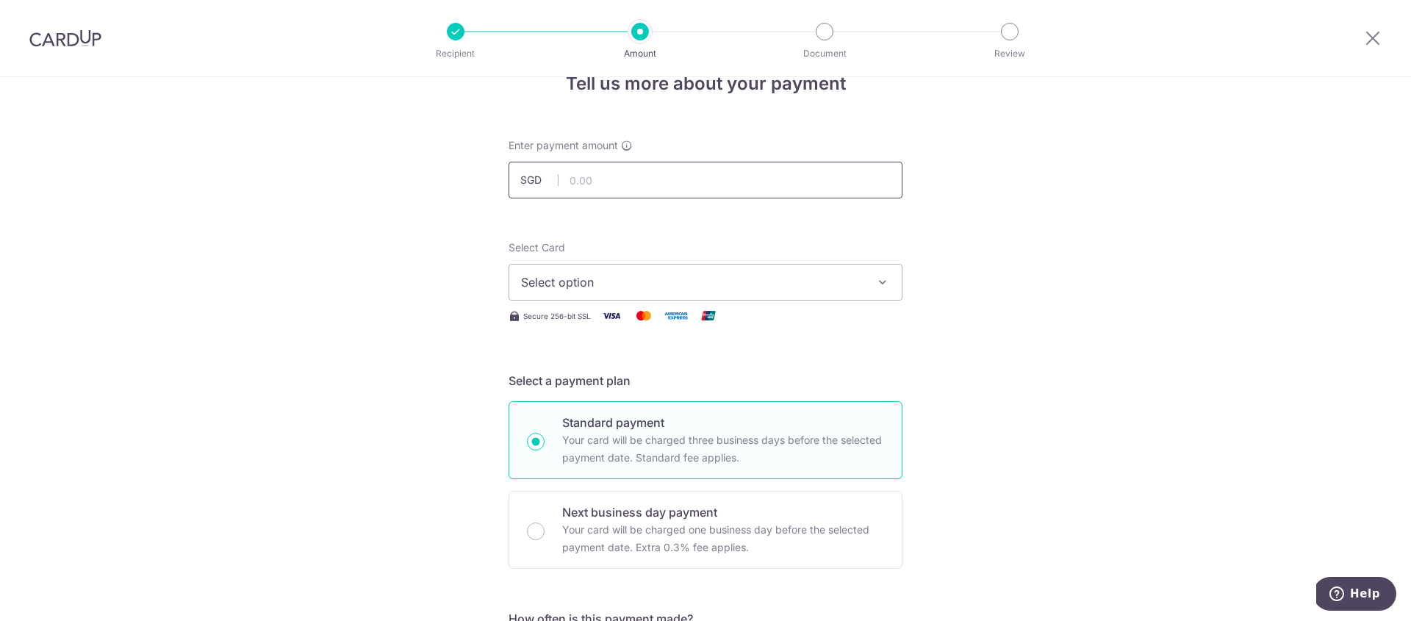
click at [751, 179] on input "text" at bounding box center [705, 180] width 394 height 37
click at [830, 281] on span "Select option" at bounding box center [692, 282] width 342 height 18
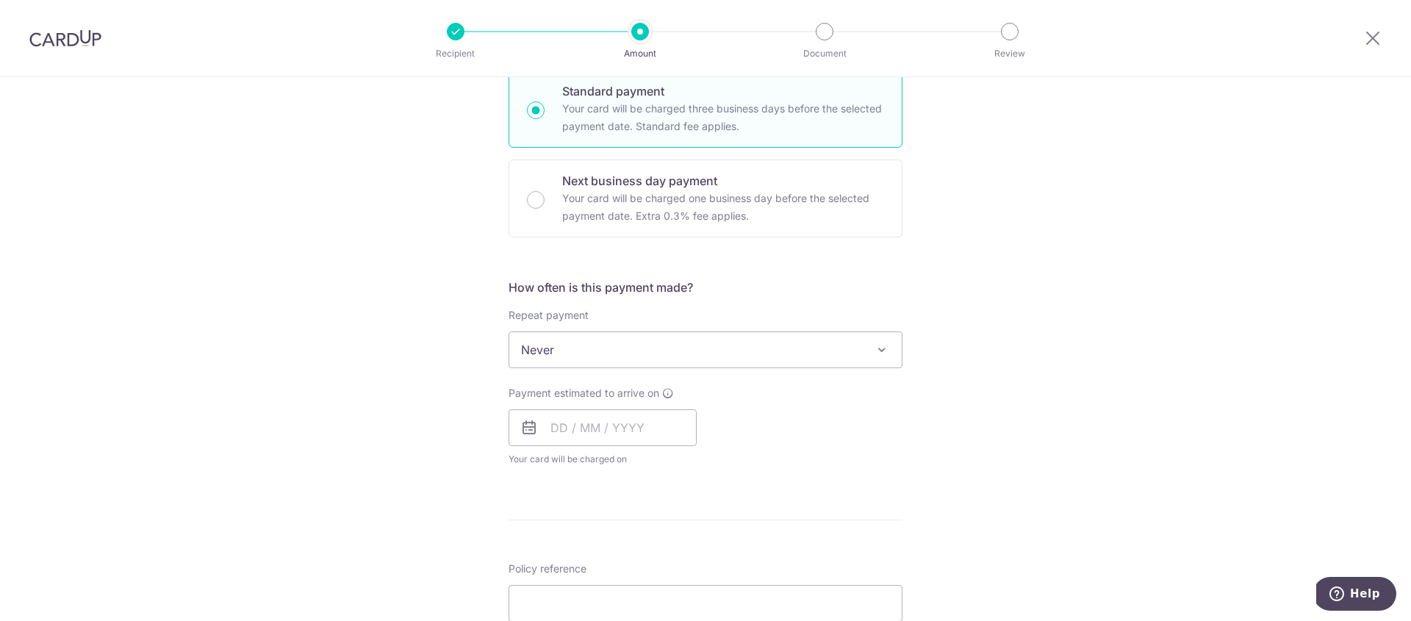
scroll to position [170, 0]
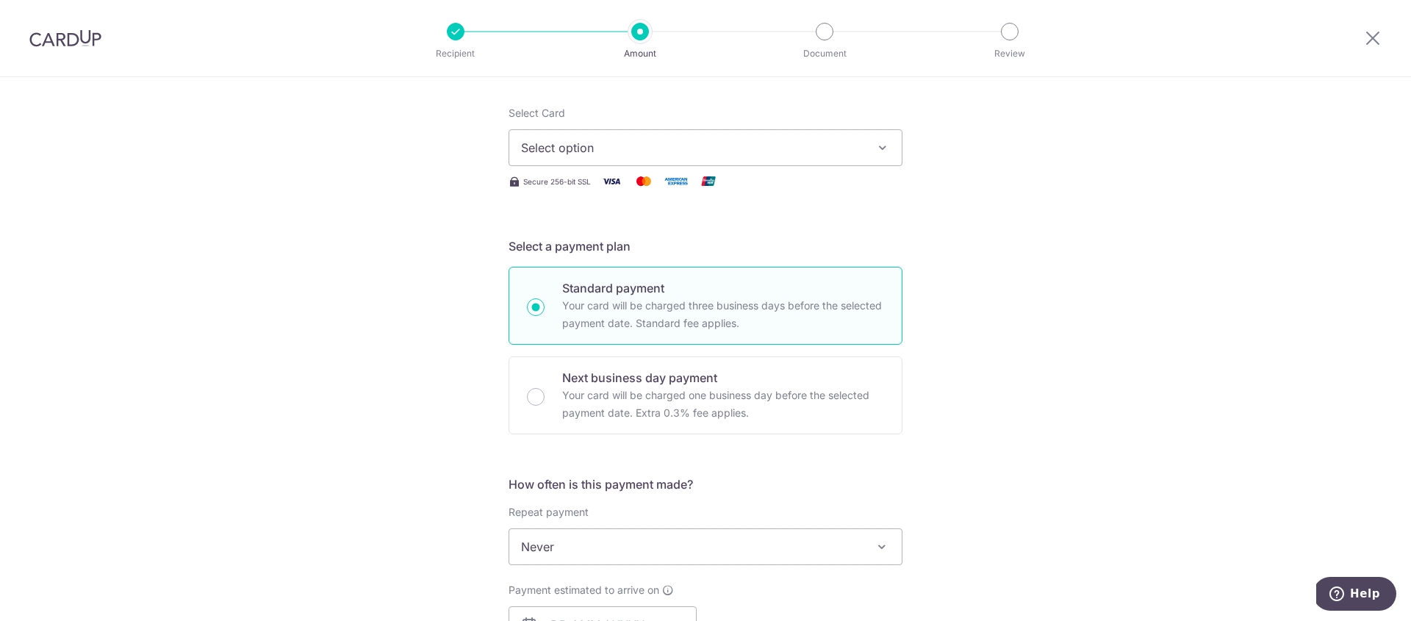
click at [40, 43] on img at bounding box center [65, 38] width 72 height 18
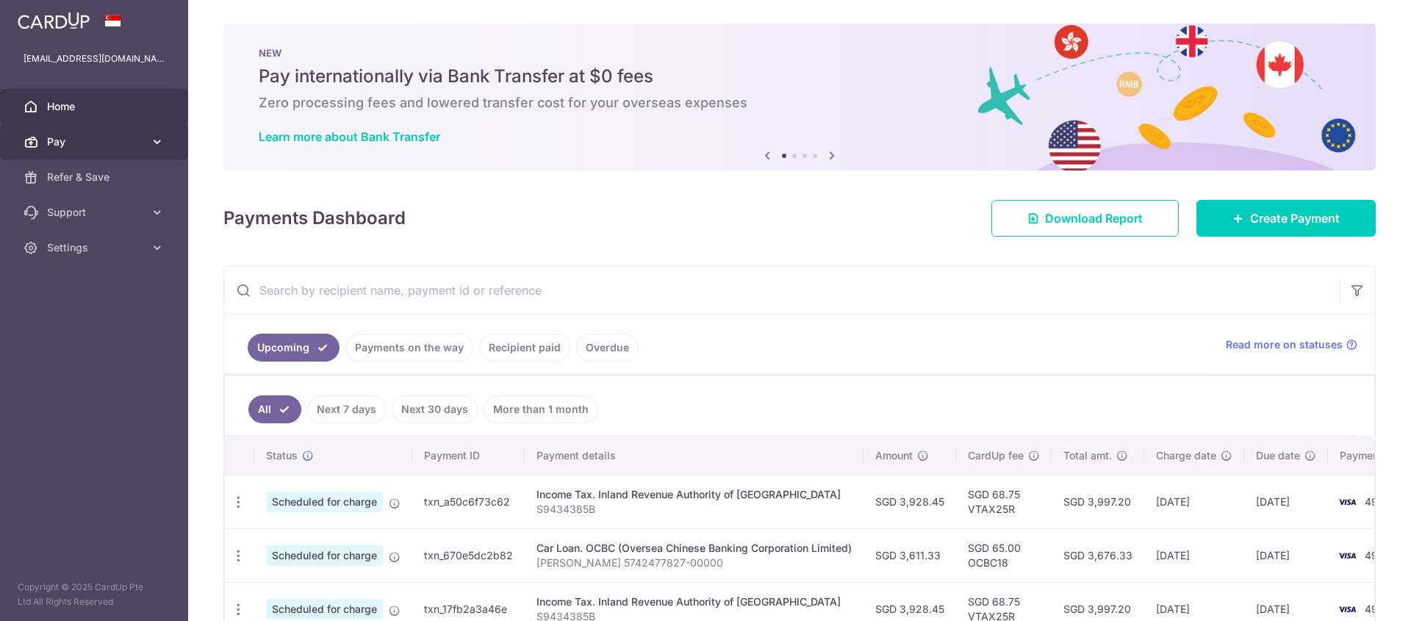
click at [98, 140] on span "Pay" at bounding box center [95, 141] width 97 height 15
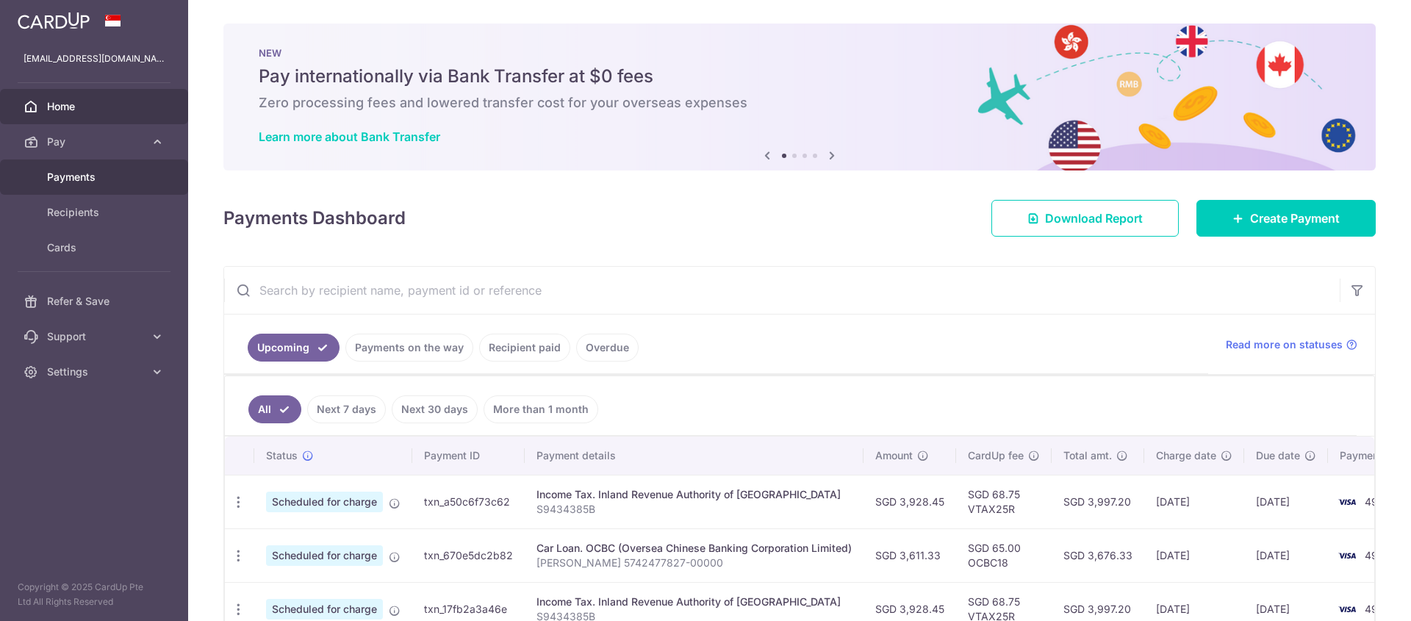
click at [99, 178] on span "Payments" at bounding box center [95, 177] width 97 height 15
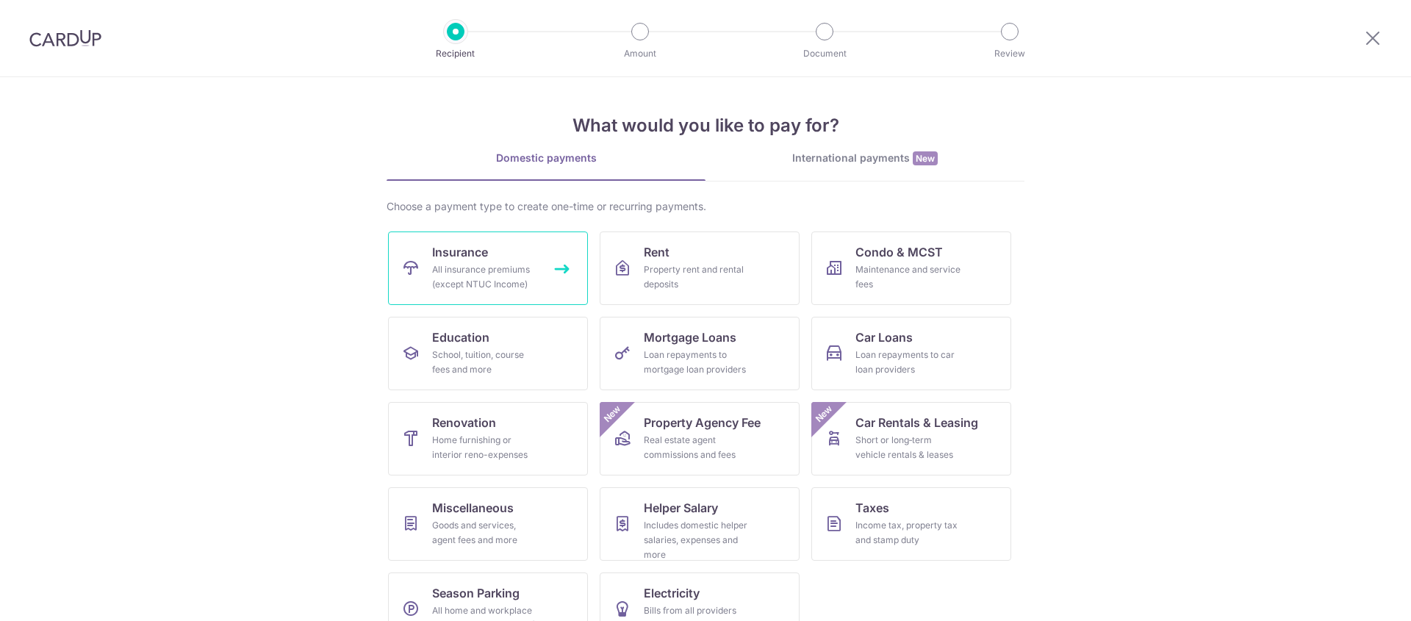
click at [530, 278] on div "All insurance premiums (except NTUC Income)" at bounding box center [485, 276] width 106 height 29
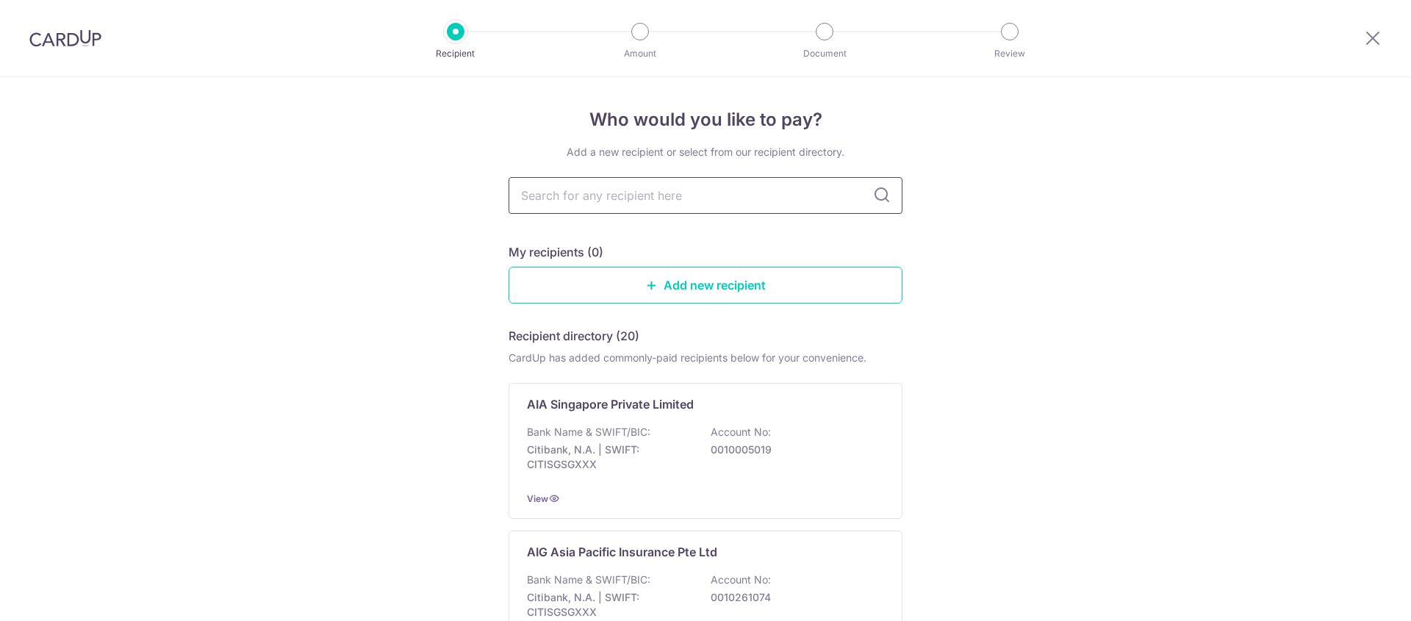
click at [696, 201] on input "text" at bounding box center [705, 195] width 394 height 37
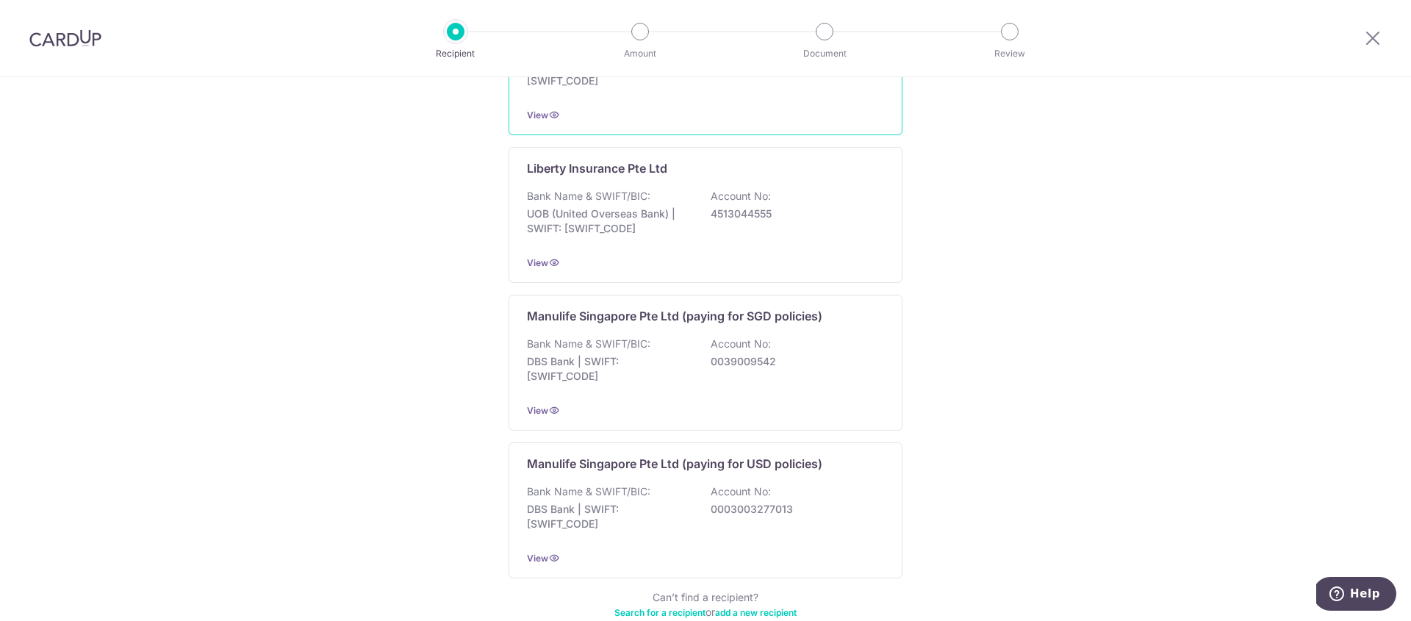
scroll to position [1386, 0]
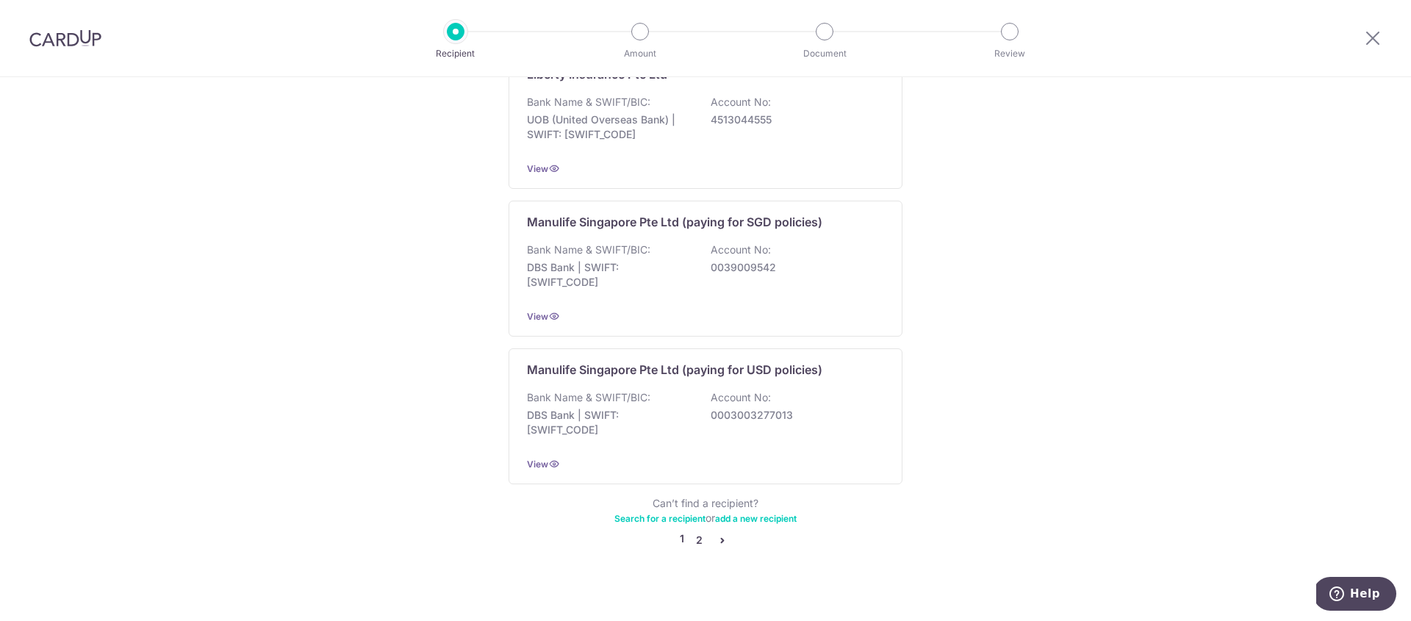
click at [698, 531] on link "2" at bounding box center [699, 540] width 18 height 18
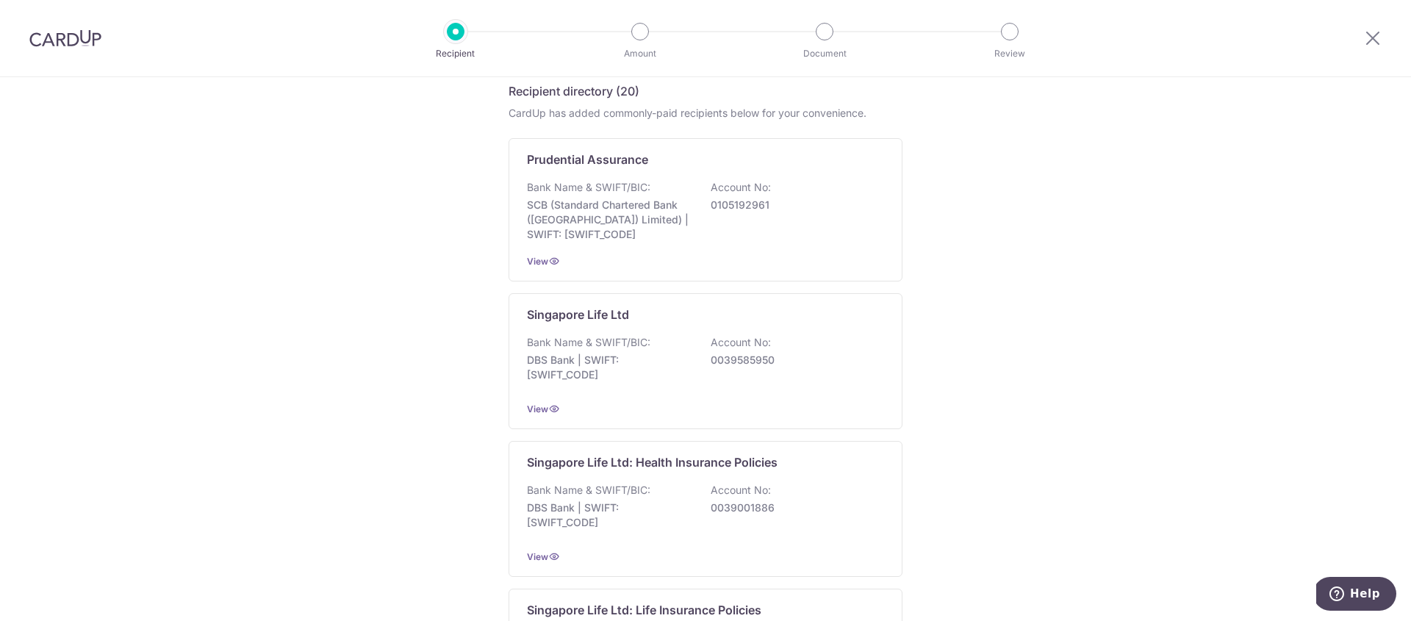
scroll to position [0, 0]
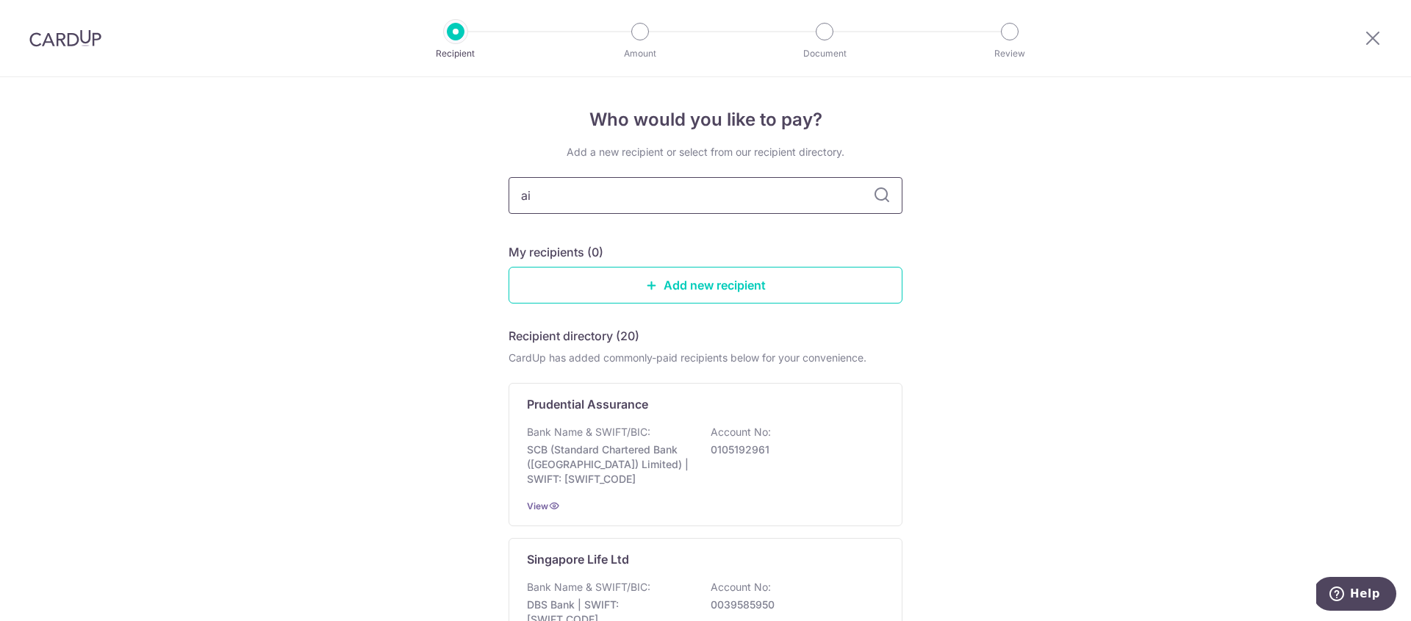
type input "aia"
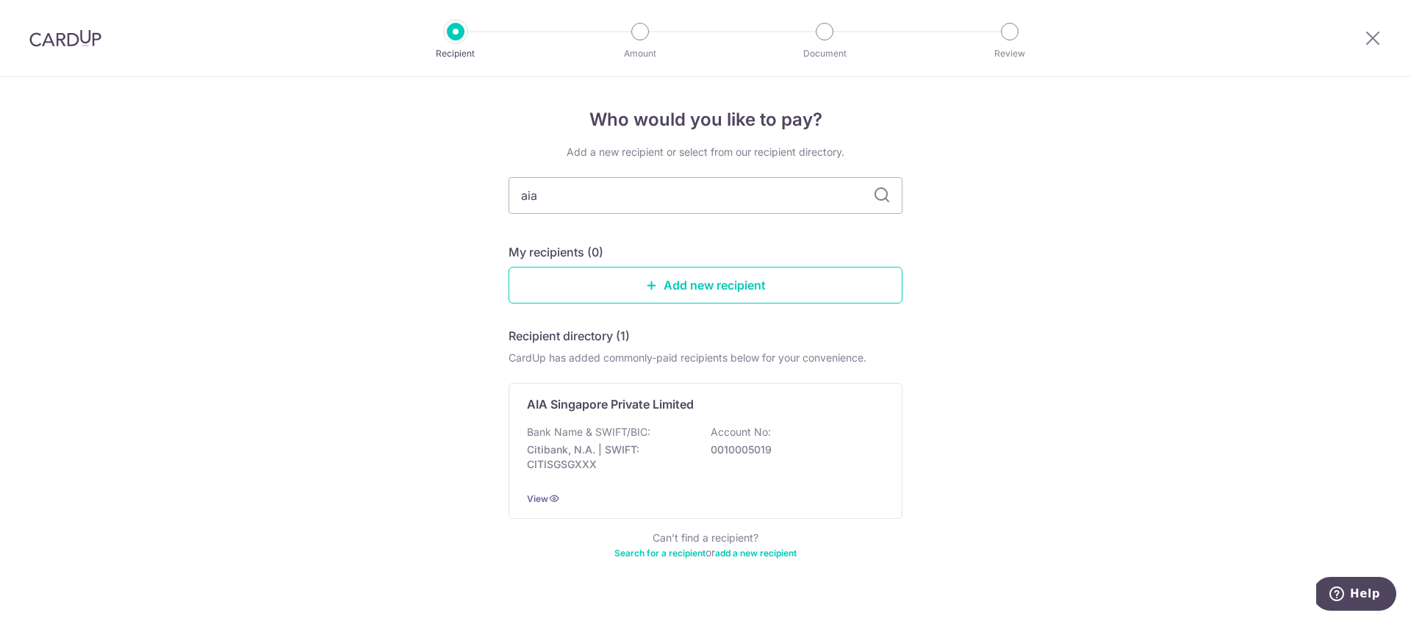
click at [481, 203] on div "Who would you like to pay? Add a new recipient or select from our recipient dir…" at bounding box center [705, 361] width 1411 height 569
click at [669, 420] on div "AIA Singapore Private Limited Bank Name & SWIFT/BIC: Citibank, N.A. | SWIFT: CI…" at bounding box center [705, 451] width 394 height 136
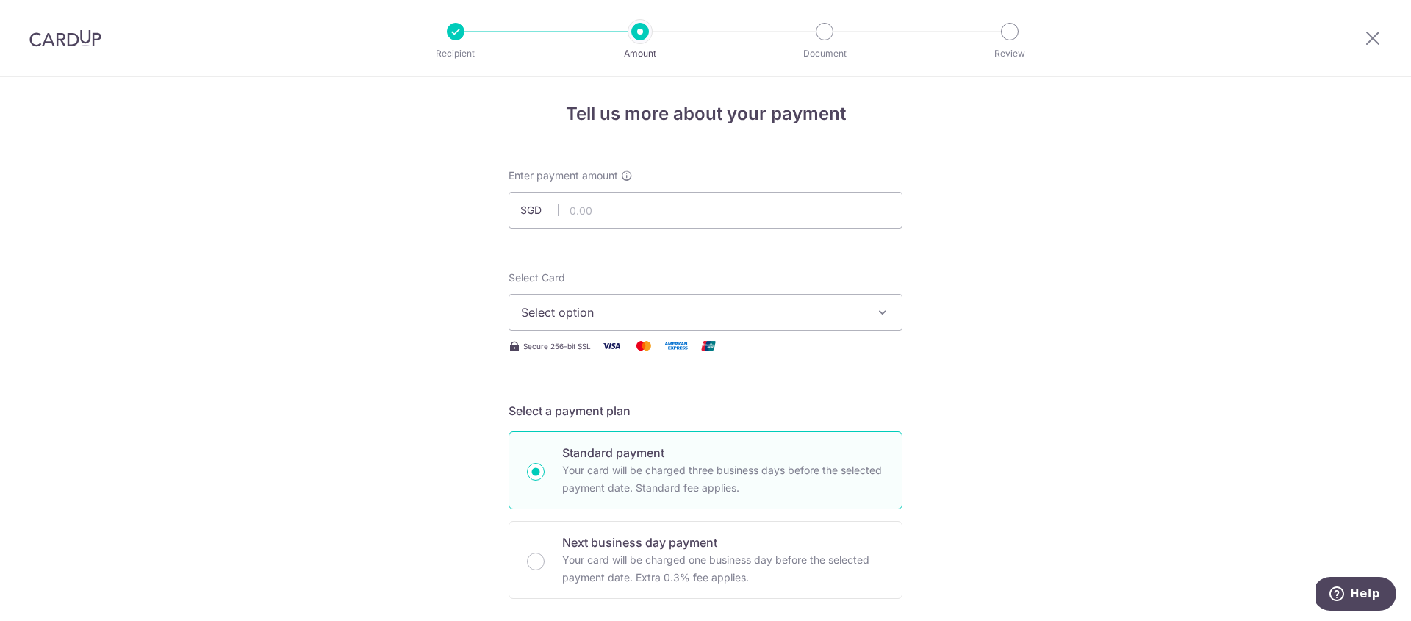
scroll to position [5, 0]
click at [723, 217] on input "text" at bounding box center [705, 210] width 394 height 37
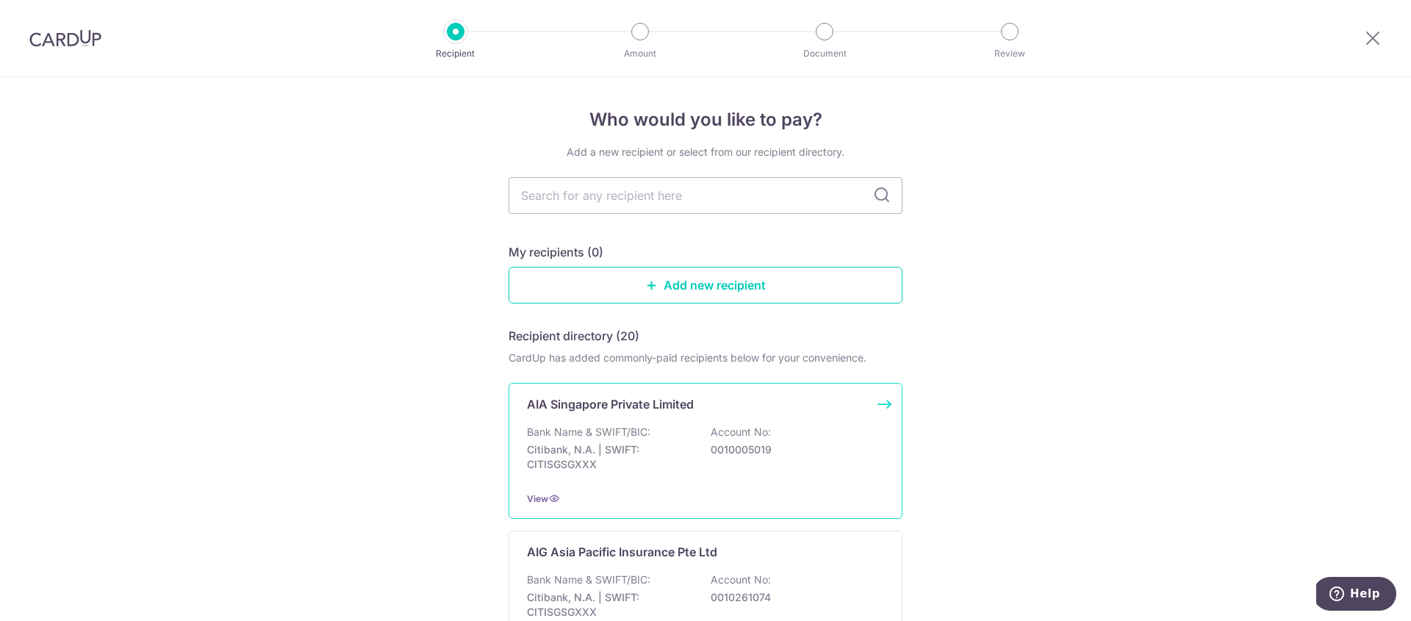
click at [611, 426] on p "Bank Name & SWIFT/BIC:" at bounding box center [588, 432] width 123 height 15
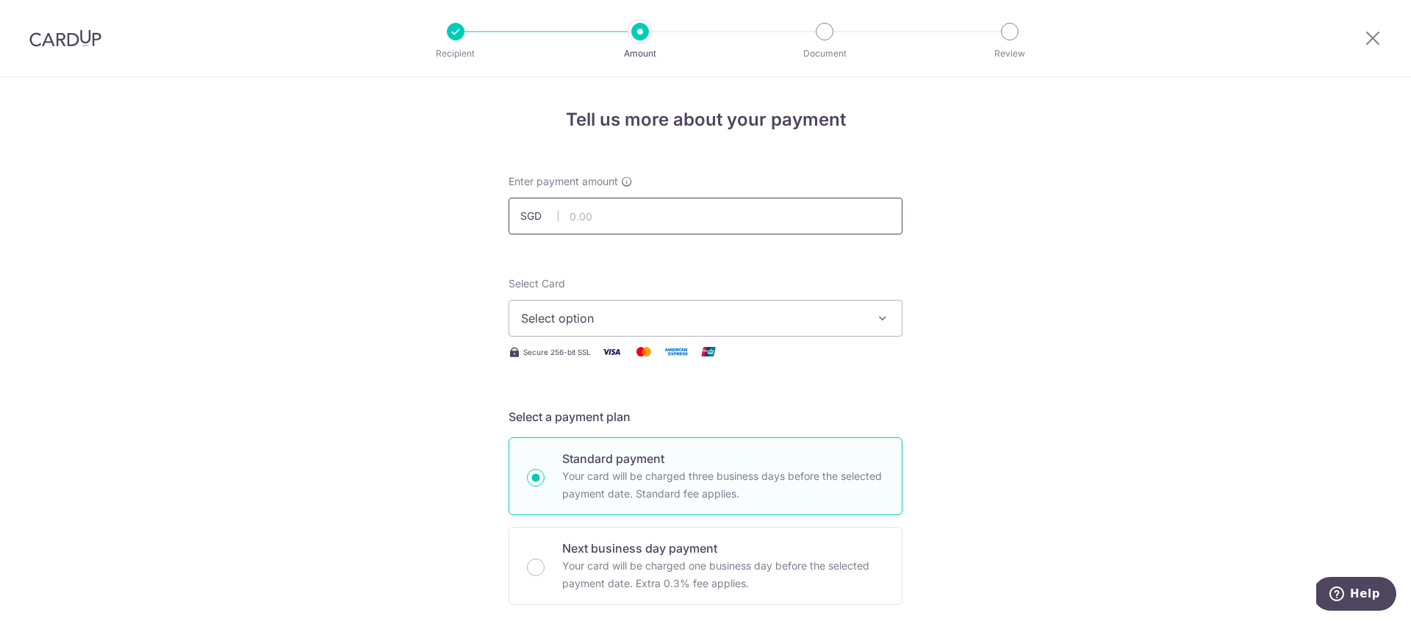
click at [623, 217] on input "text" at bounding box center [705, 216] width 394 height 37
type input "371.82"
click at [711, 320] on span "Select option" at bounding box center [692, 318] width 342 height 18
click at [694, 420] on span "**** 4951" at bounding box center [705, 423] width 369 height 18
drag, startPoint x: 927, startPoint y: 394, endPoint x: 940, endPoint y: 391, distance: 12.8
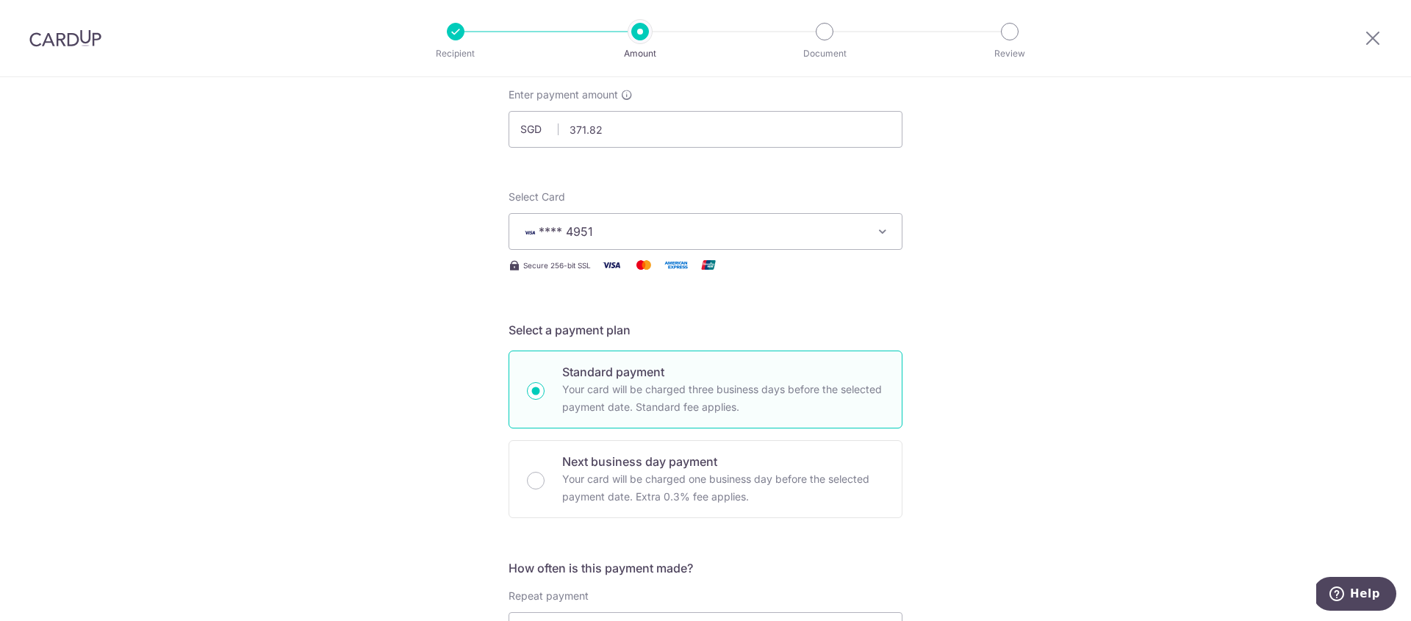
scroll to position [299, 0]
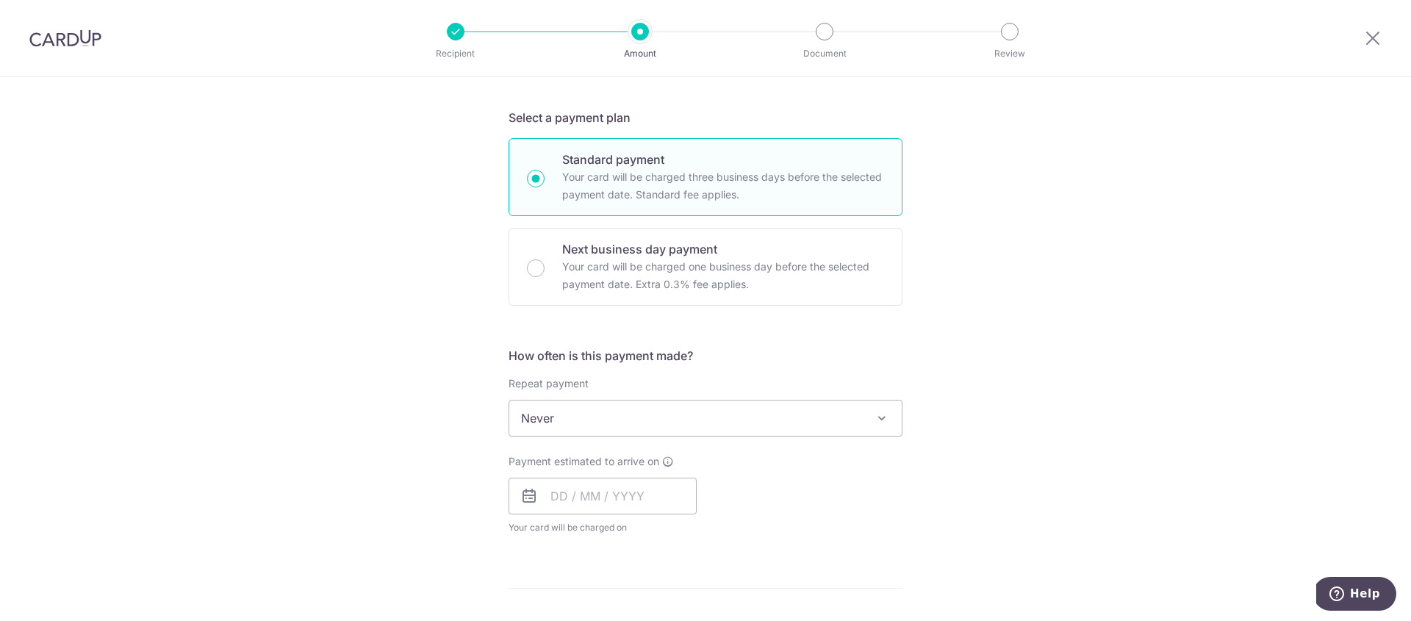
click at [755, 421] on span "Never" at bounding box center [705, 417] width 392 height 35
click at [990, 444] on div "Tell us more about your payment Enter payment amount SGD 371.82 371.82 Select C…" at bounding box center [705, 442] width 1411 height 1329
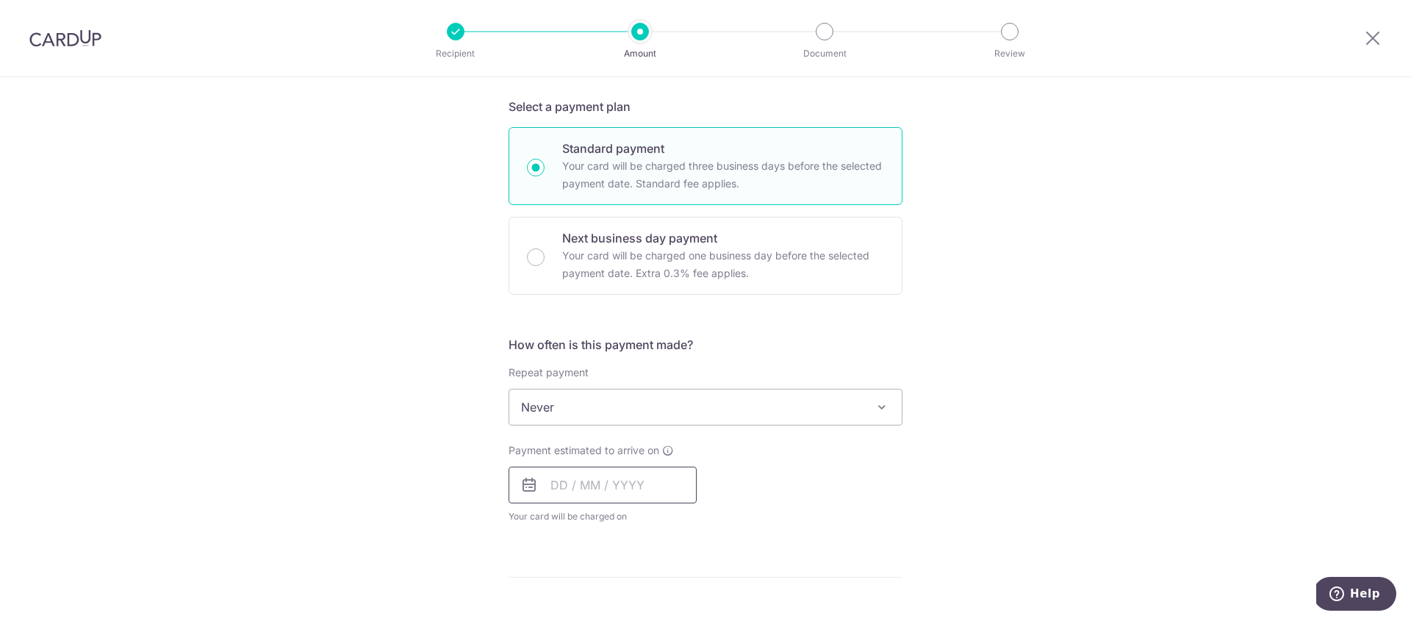
scroll to position [327, 0]
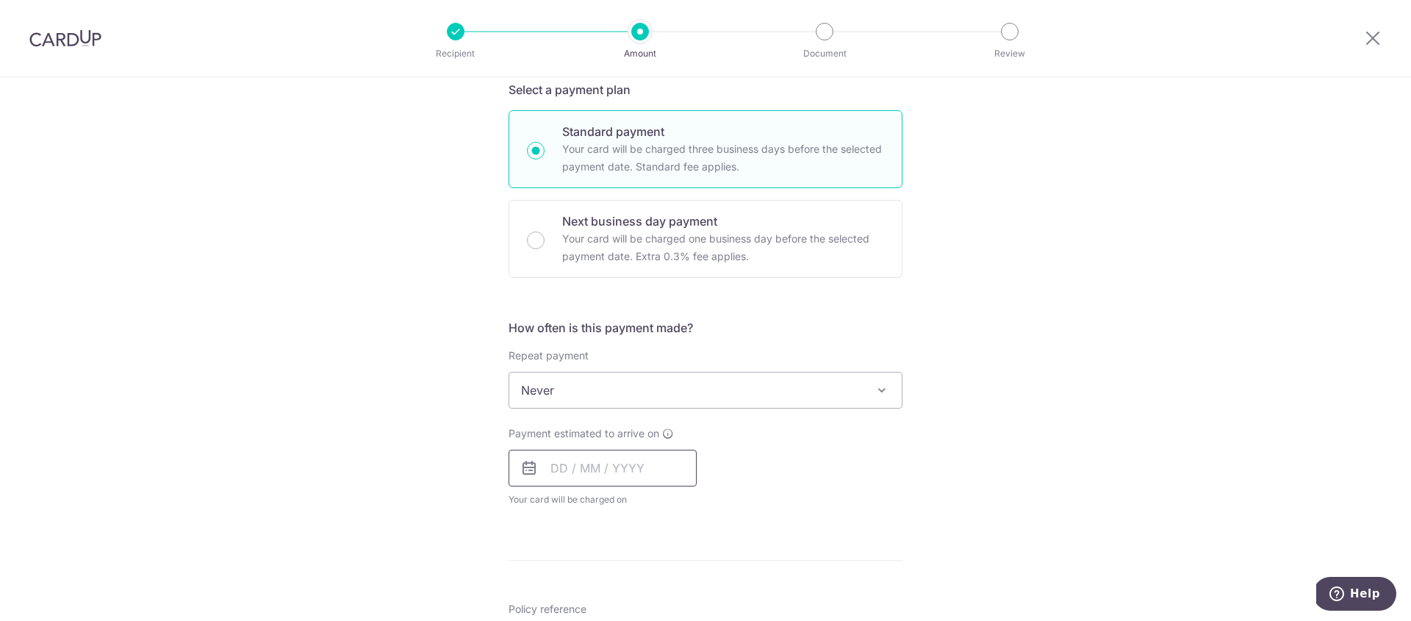
click at [603, 461] on input "text" at bounding box center [602, 468] width 188 height 37
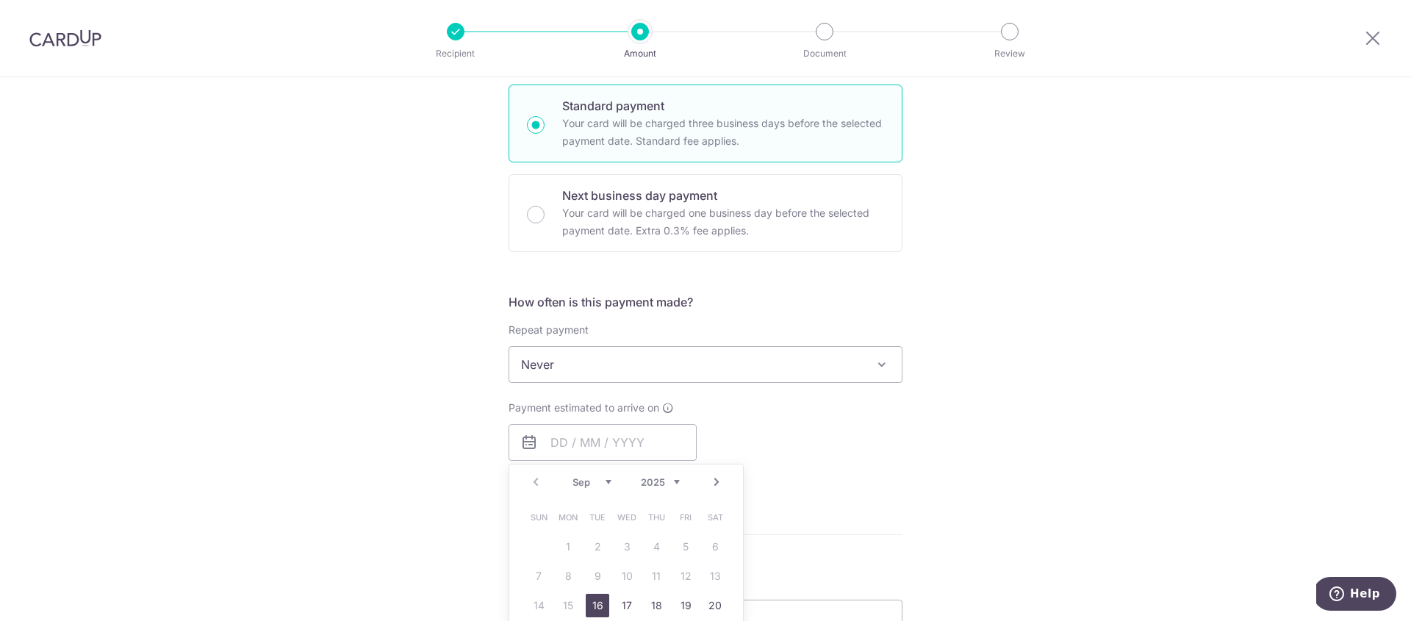
click at [593, 600] on link "16" at bounding box center [598, 606] width 24 height 24
type input "16/09/2025"
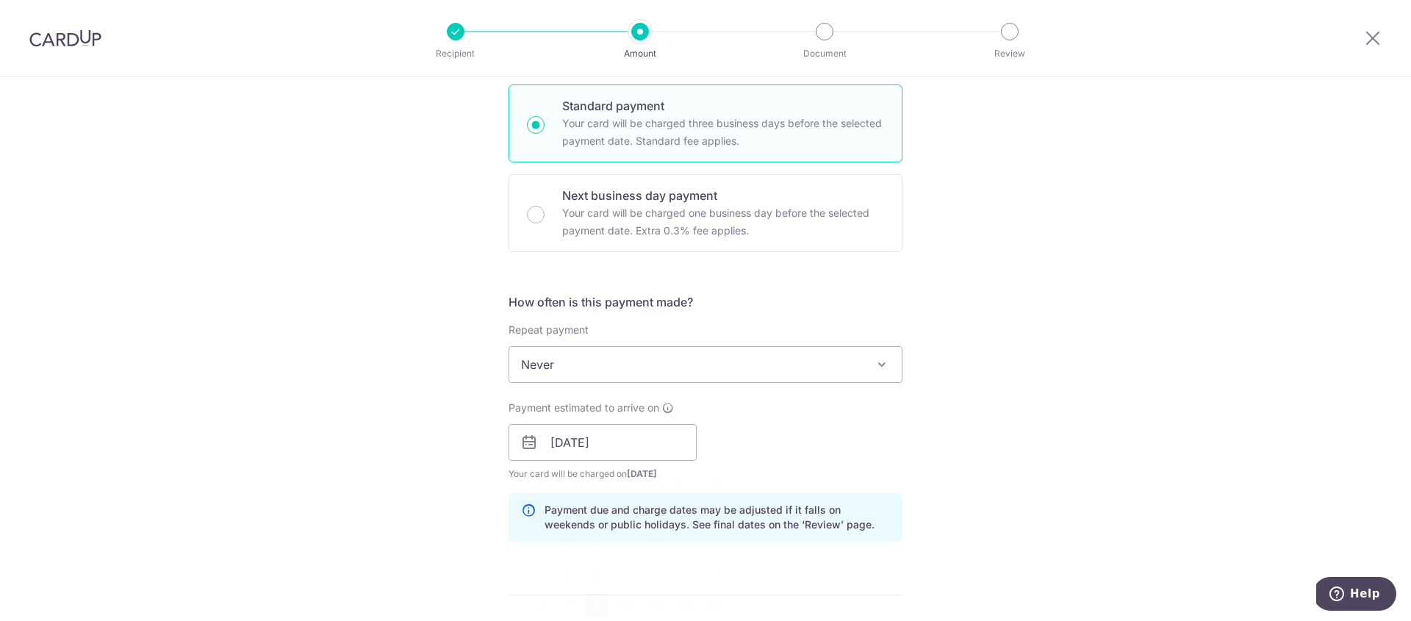
scroll to position [478, 0]
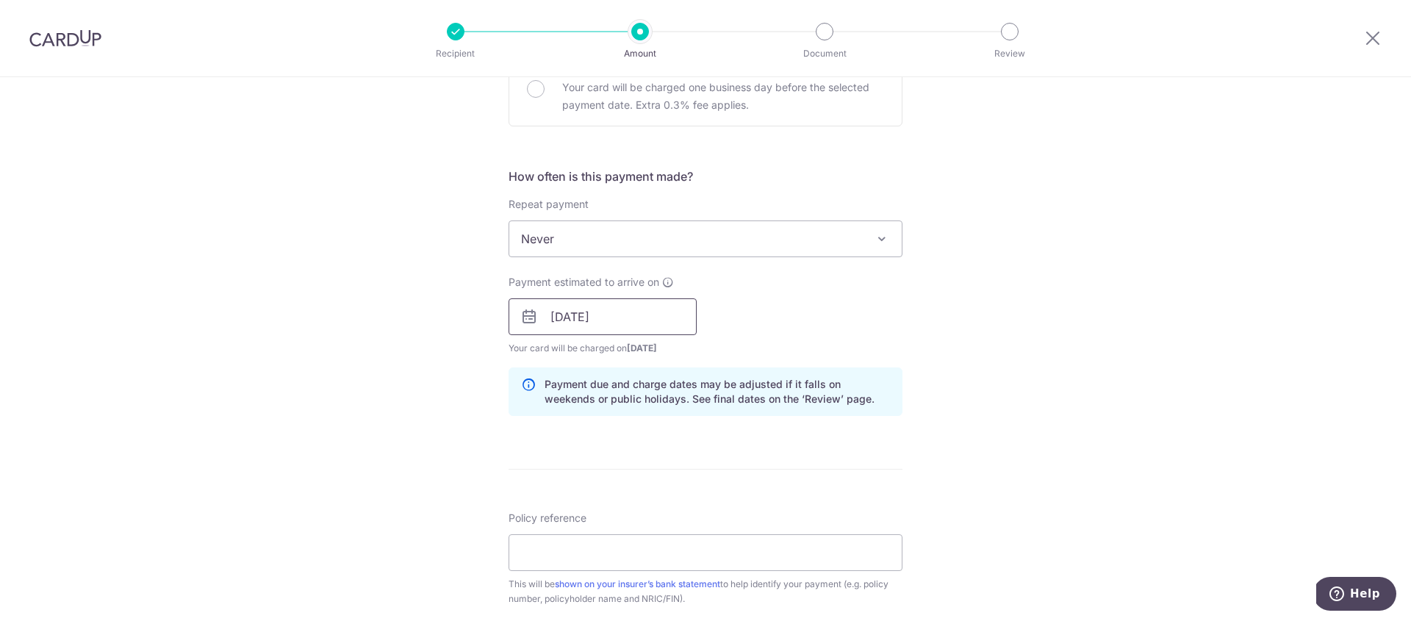
click at [581, 317] on input "16/09/2025" at bounding box center [602, 316] width 188 height 37
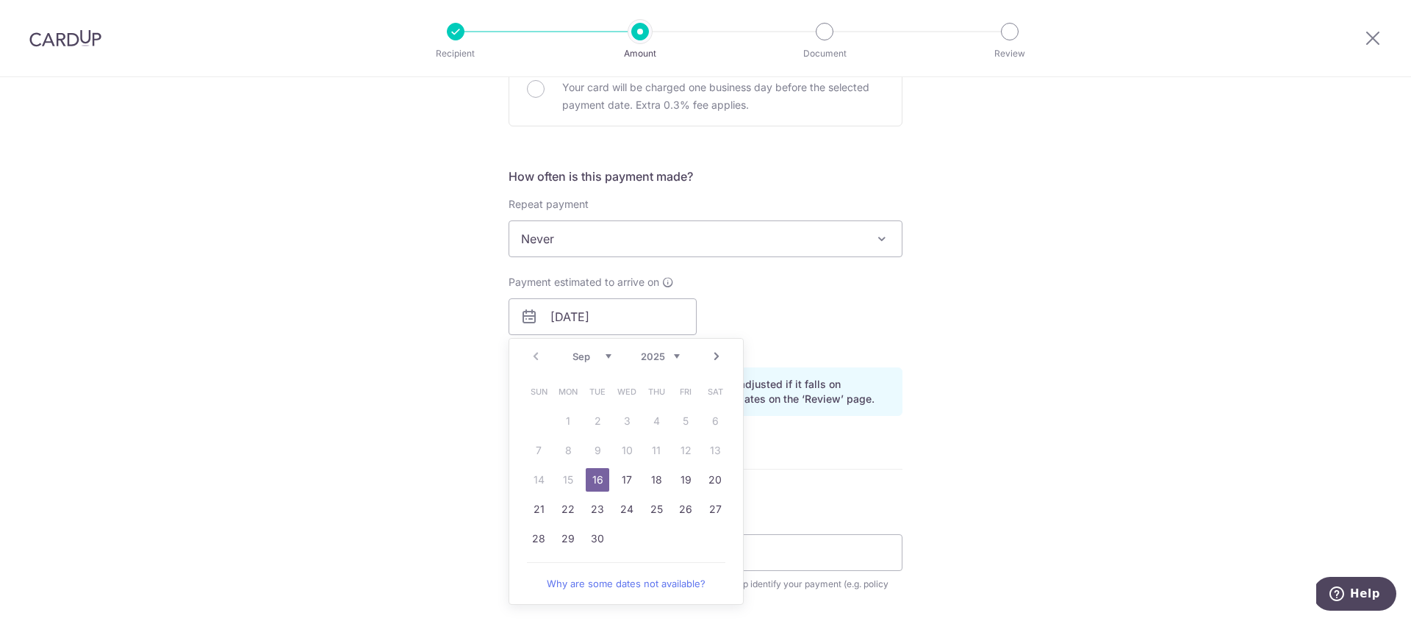
click at [589, 480] on link "16" at bounding box center [598, 480] width 24 height 24
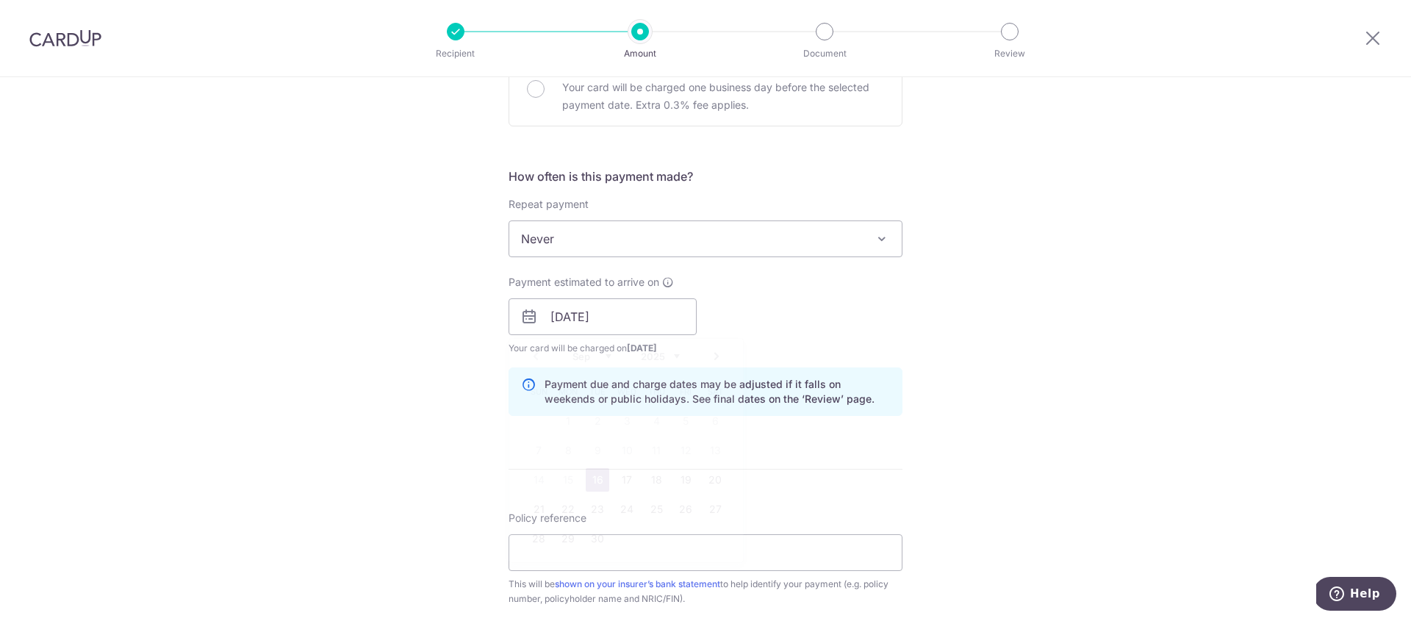
click at [1131, 405] on div "Tell us more about your payment Enter payment amount SGD 371.82 371.82 Select C…" at bounding box center [705, 293] width 1411 height 1389
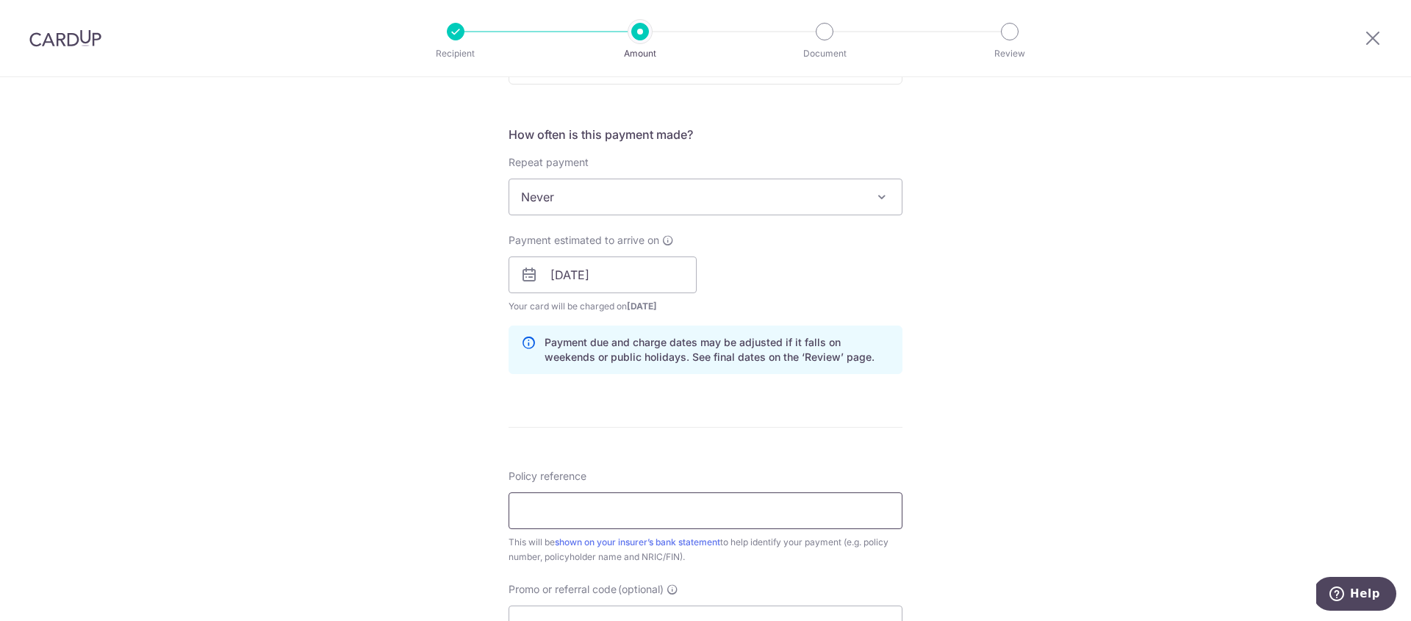
scroll to position [530, 0]
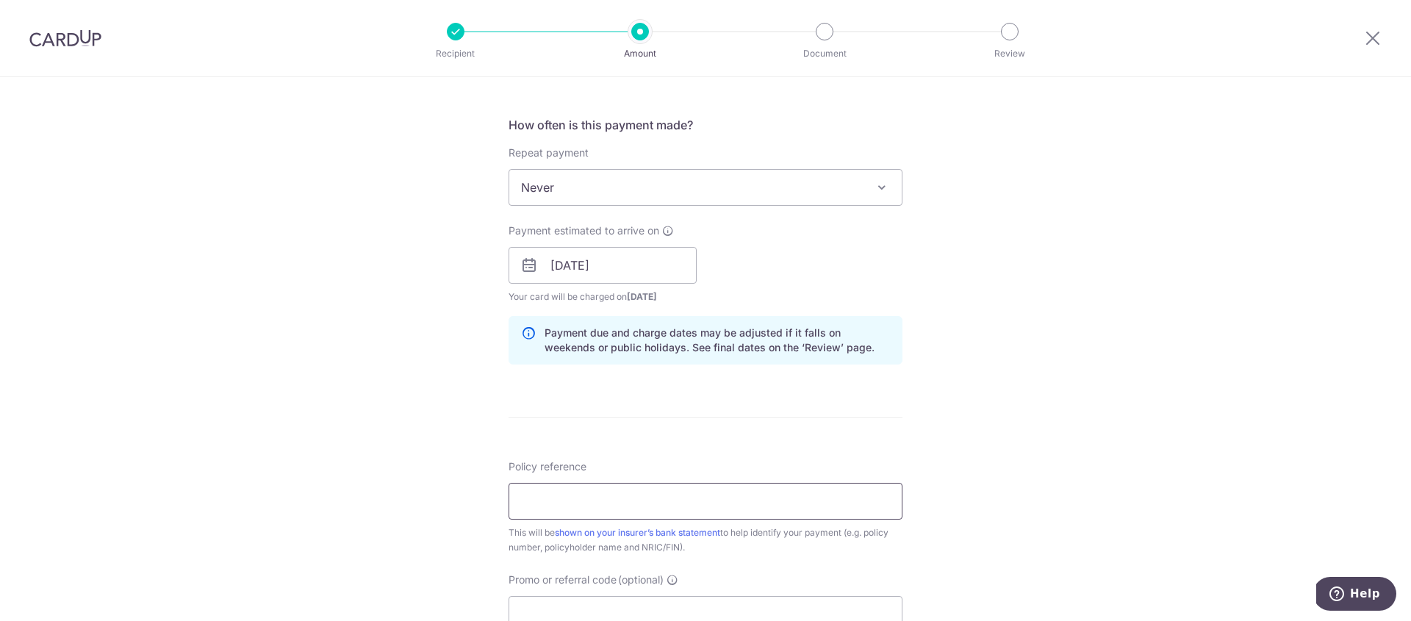
click at [662, 499] on input "Policy reference" at bounding box center [705, 501] width 394 height 37
type input "p"
type input "P566923388"
click at [1109, 408] on div "Tell us more about your payment Enter payment amount SGD 371.82 371.82 Select C…" at bounding box center [705, 241] width 1411 height 1389
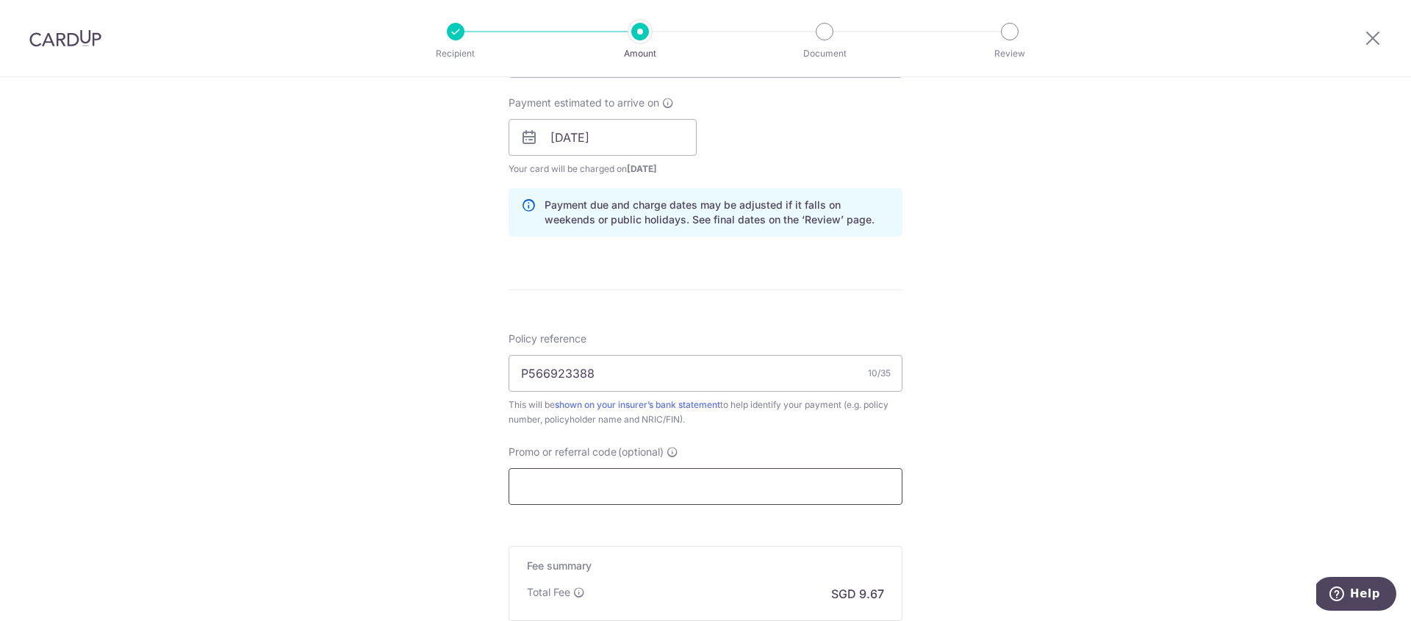
scroll to position [659, 0]
click at [799, 478] on input "Promo or referral code (optional)" at bounding box center [705, 485] width 394 height 37
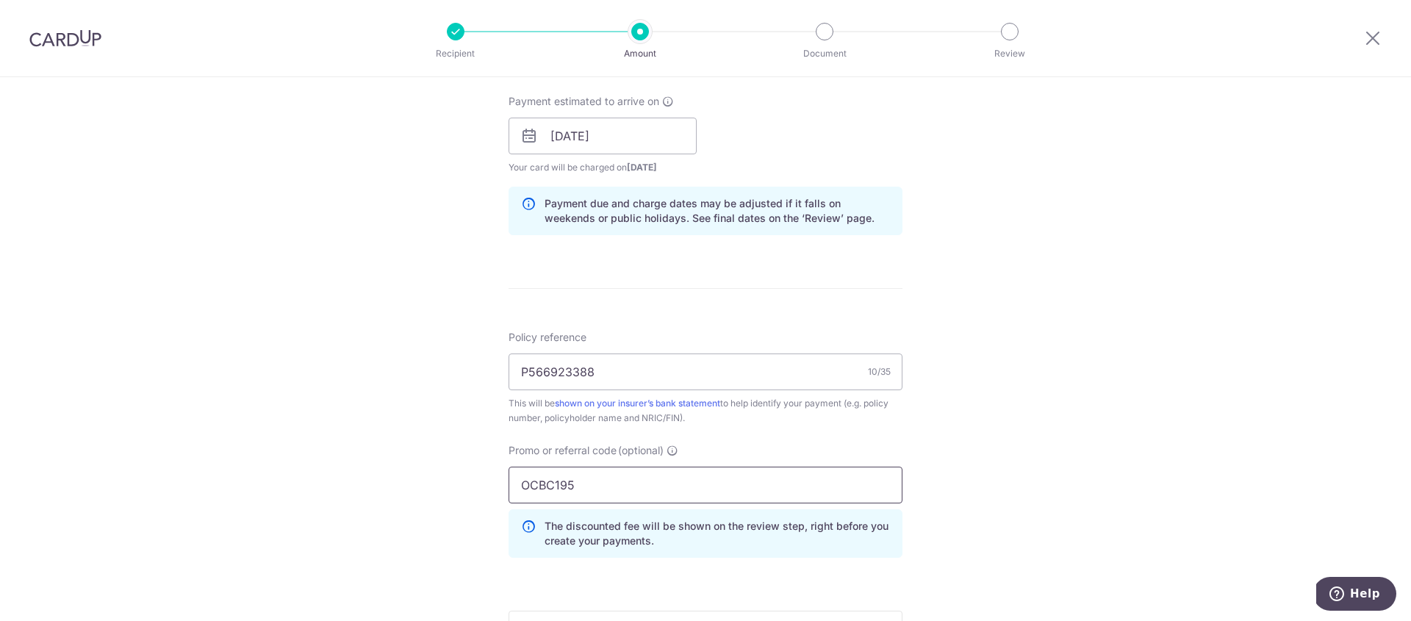
type input "OCBC195"
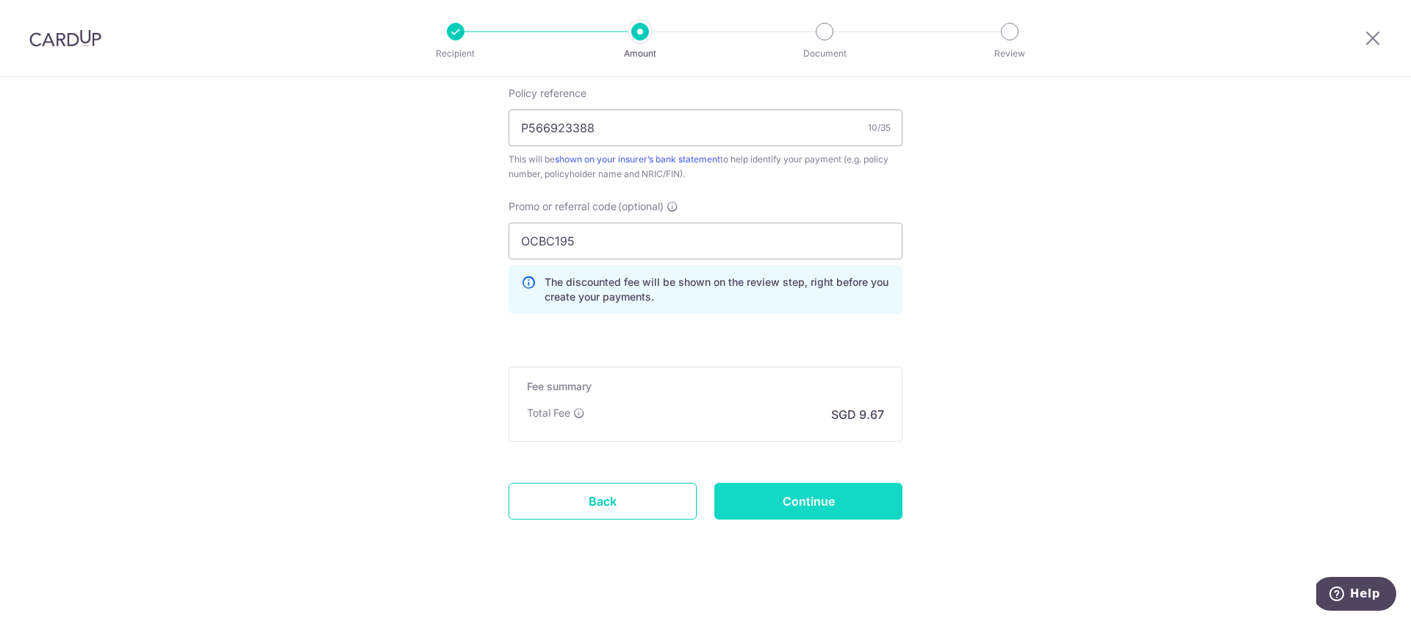
scroll to position [890, 0]
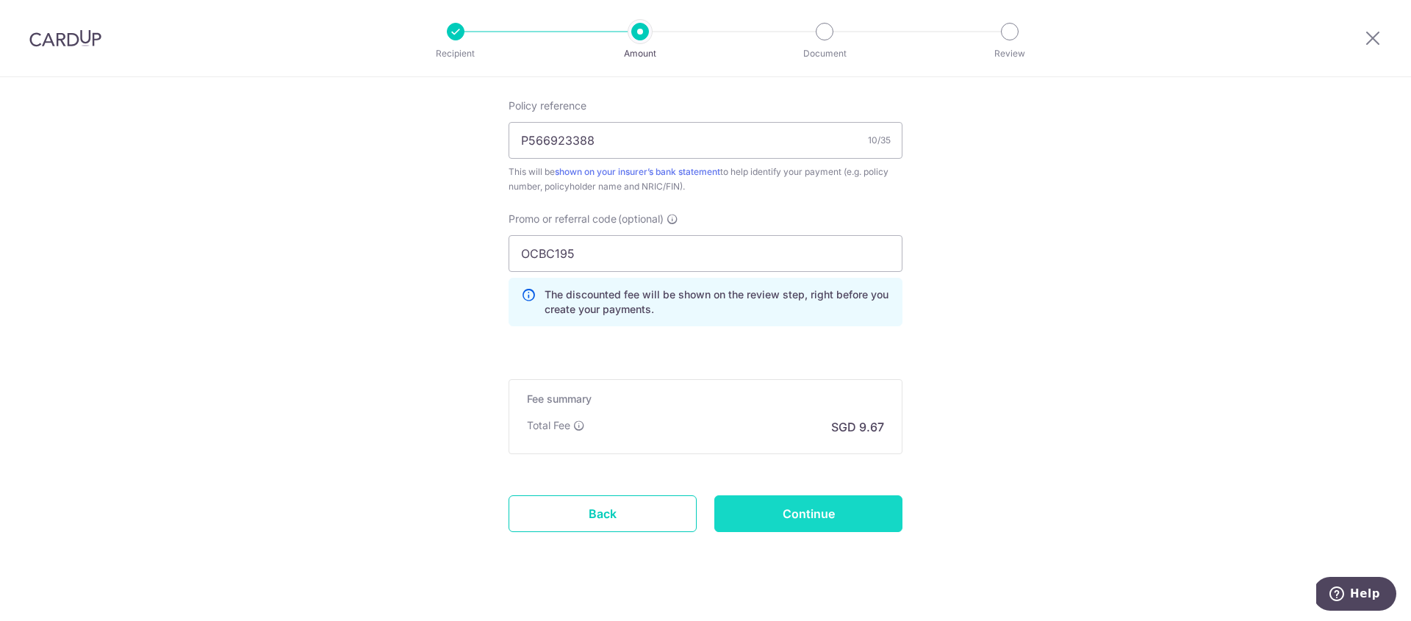
click at [846, 520] on input "Continue" at bounding box center [808, 513] width 188 height 37
type input "Create Schedule"
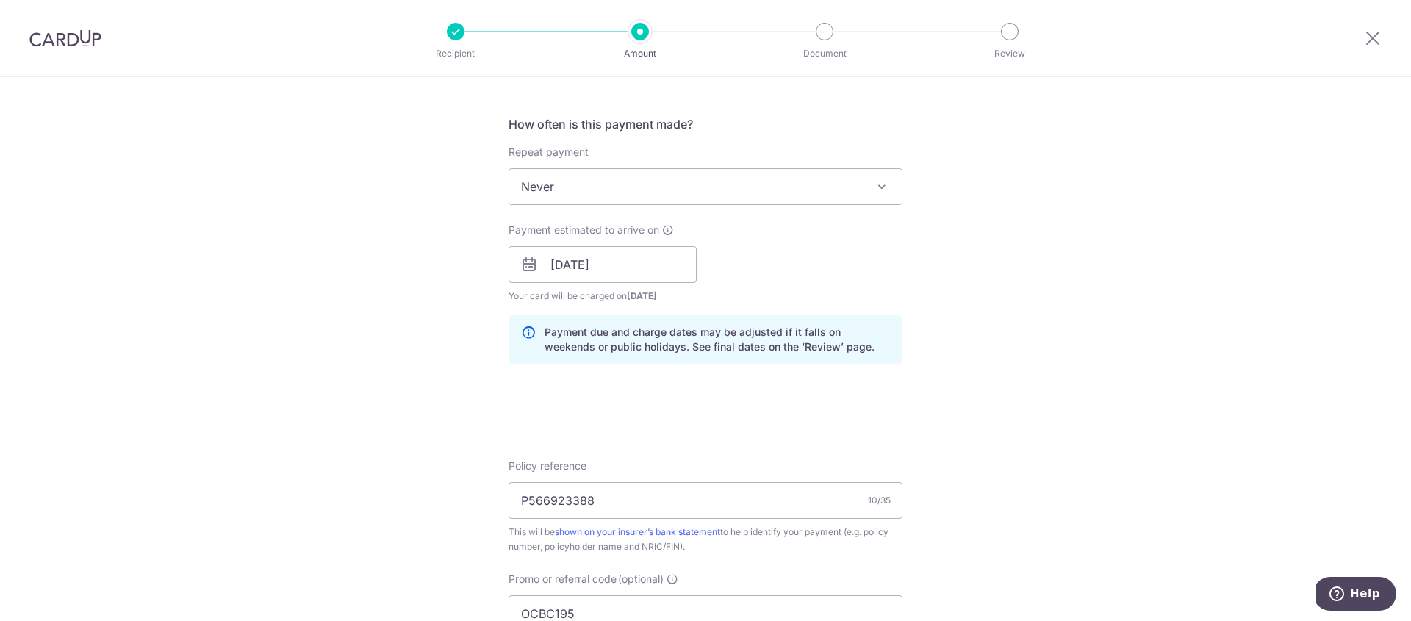
scroll to position [20, 0]
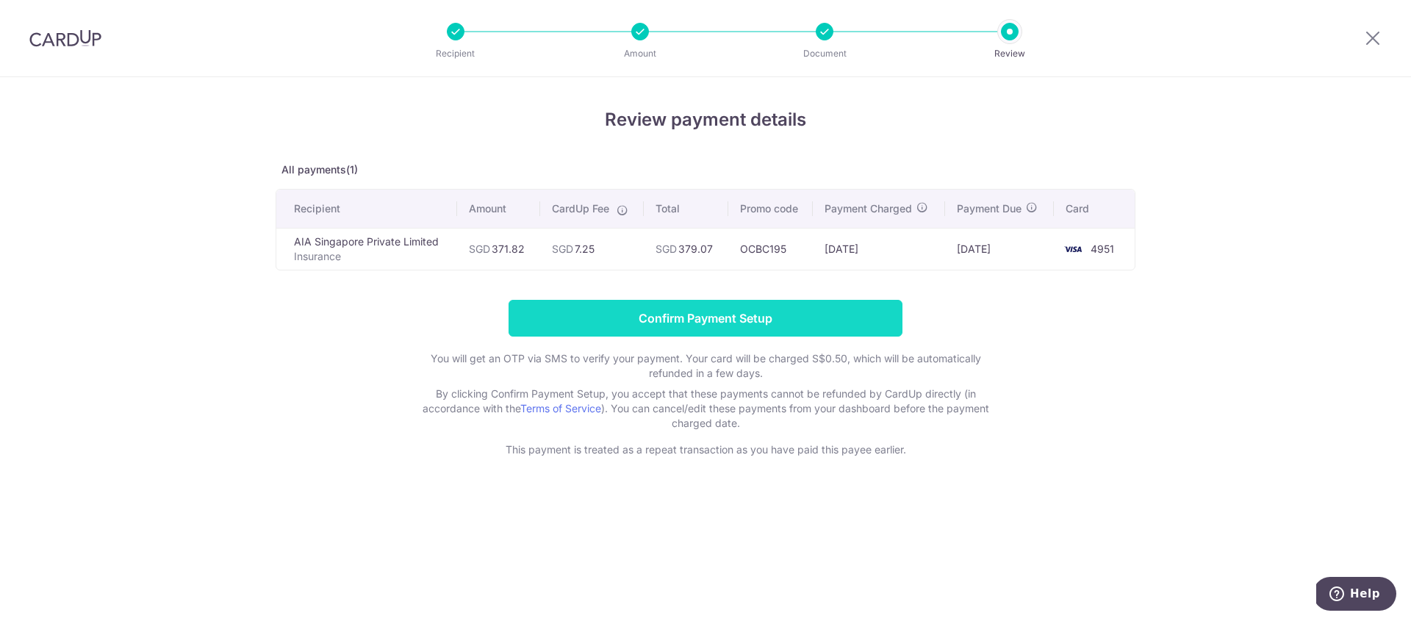
click at [857, 325] on input "Confirm Payment Setup" at bounding box center [705, 318] width 394 height 37
